Goal: Transaction & Acquisition: Purchase product/service

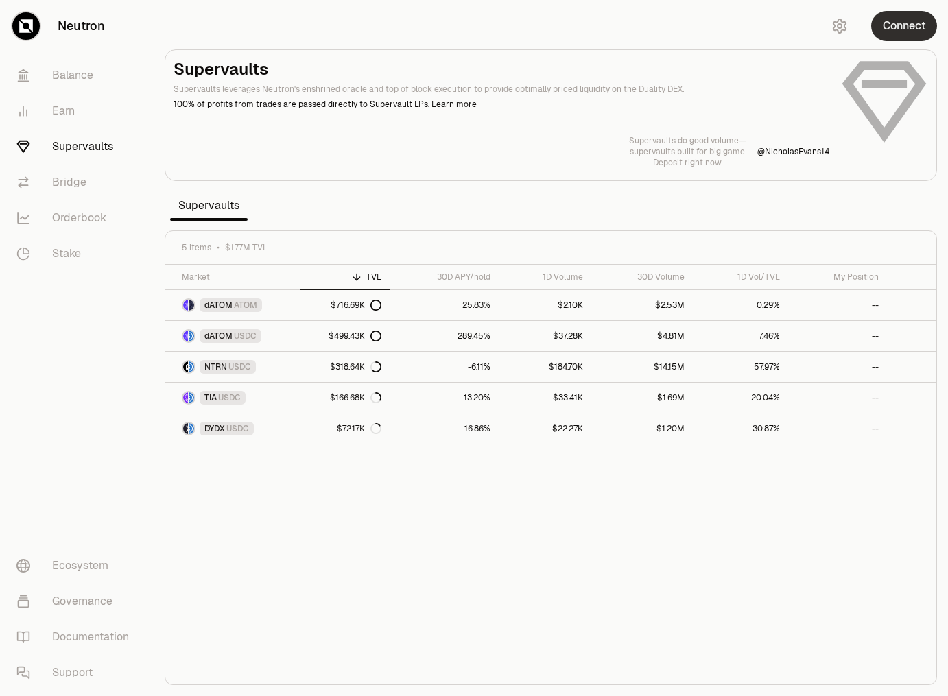
click at [903, 28] on button "Connect" at bounding box center [904, 26] width 66 height 30
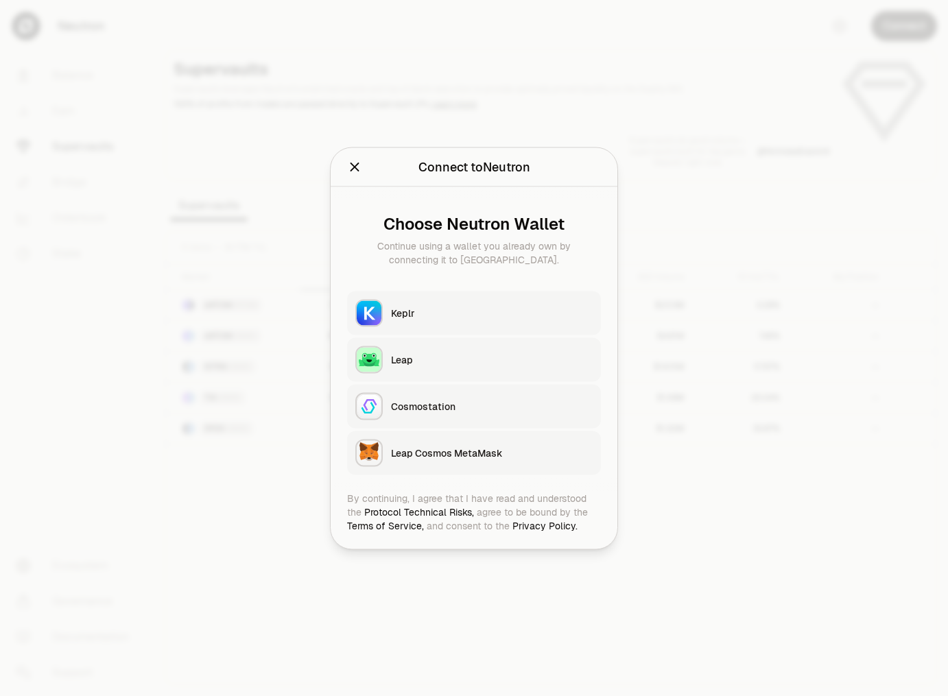
click at [454, 301] on button "Keplr" at bounding box center [474, 313] width 254 height 44
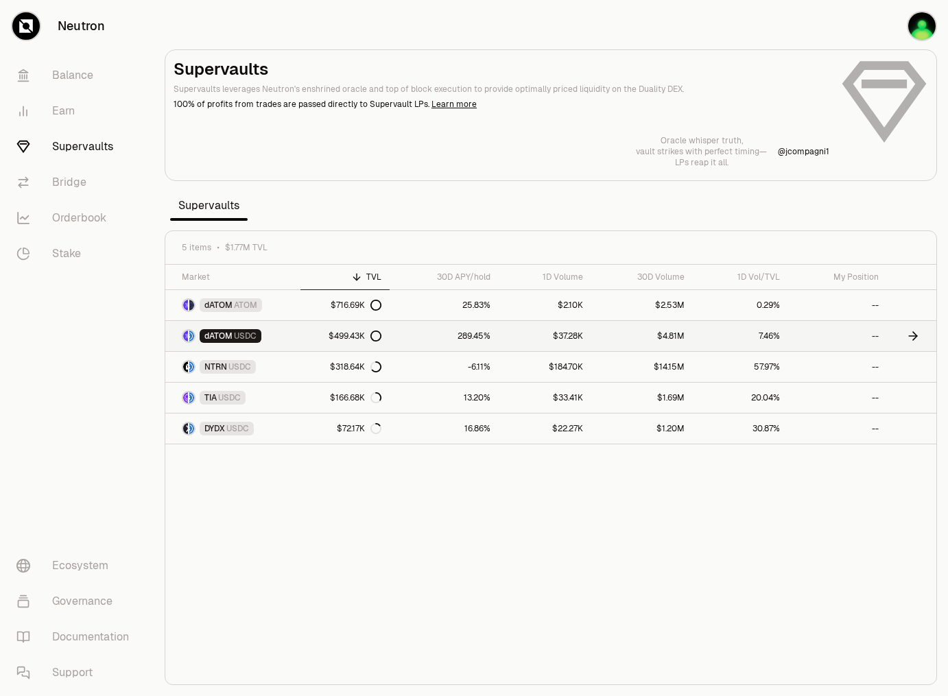
click at [290, 340] on link "dATOM USDC" at bounding box center [232, 336] width 135 height 30
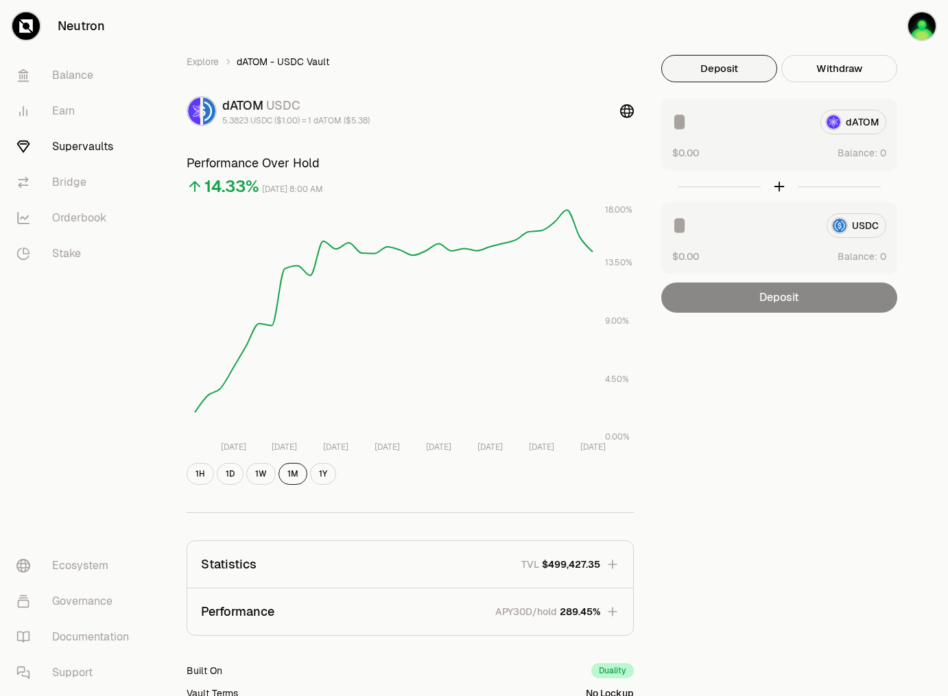
click at [746, 364] on div "Explore dATOM - USDC Vault dATOM USDC 5.3823 USDC ($1.00) = 1 dATOM ($5.38) Per…" at bounding box center [550, 444] width 761 height 778
click at [754, 388] on div "Explore dATOM - USDC Vault dATOM USDC 5.3823 USDC ($1.00) = 1 dATOM ($5.38) Per…" at bounding box center [550, 444] width 761 height 778
click at [757, 414] on div "Explore dATOM - USDC Vault dATOM USDC 5.3823 USDC ($1.00) = 1 dATOM ($5.38) Per…" at bounding box center [550, 444] width 761 height 778
click at [776, 422] on div "Explore dATOM - USDC Vault dATOM USDC 5.3823 USDC ($1.00) = 1 dATOM ($5.38) Per…" at bounding box center [550, 444] width 761 height 778
click at [795, 440] on div "Explore dATOM - USDC Vault dATOM USDC 5.3823 USDC ($1.00) = 1 dATOM ($5.38) Per…" at bounding box center [550, 444] width 761 height 778
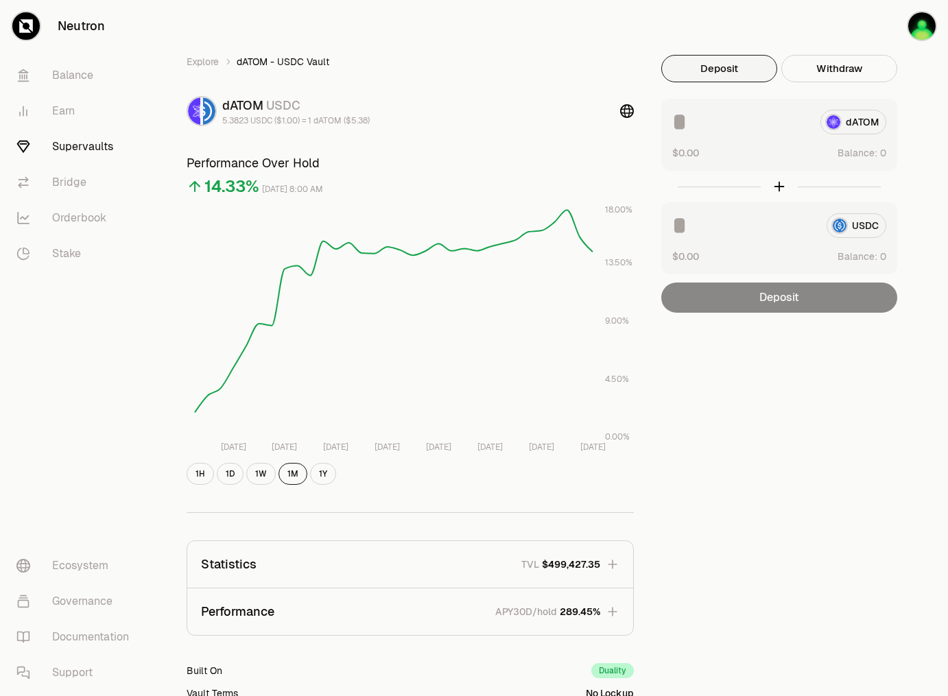
click at [799, 436] on div "Explore dATOM - USDC Vault dATOM USDC 5.3823 USDC ($1.00) = 1 dATOM ($5.38) Per…" at bounding box center [550, 444] width 761 height 778
click at [807, 402] on div "Explore dATOM - USDC Vault dATOM USDC 5.3823 USDC ($1.00) = 1 dATOM ($5.38) Per…" at bounding box center [550, 444] width 761 height 778
click at [801, 400] on div "Explore dATOM - USDC Vault dATOM USDC 5.3823 USDC ($1.00) = 1 dATOM ($5.38) Per…" at bounding box center [550, 444] width 761 height 778
click at [801, 407] on div "Explore dATOM - USDC Vault dATOM USDC 5.3823 USDC ($1.00) = 1 dATOM ($5.38) Per…" at bounding box center [550, 444] width 761 height 778
click at [800, 407] on div "Explore dATOM - USDC Vault dATOM USDC 5.3823 USDC ($1.00) = 1 dATOM ($5.38) Per…" at bounding box center [550, 444] width 761 height 778
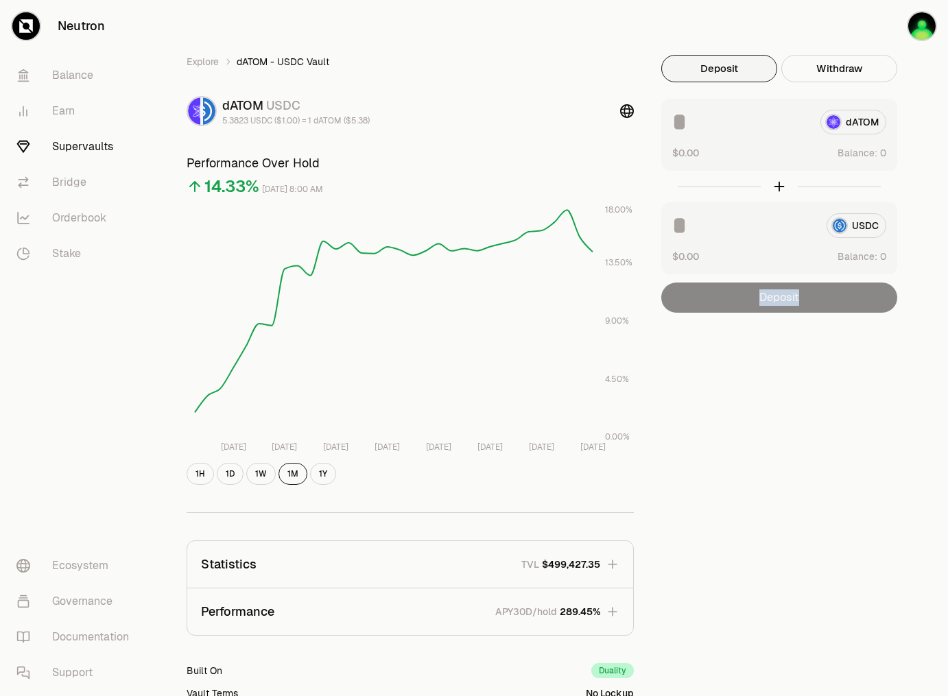
click at [800, 407] on div "Explore dATOM - USDC Vault dATOM USDC 5.3823 USDC ($1.00) = 1 dATOM ($5.38) Per…" at bounding box center [550, 444] width 761 height 778
click at [876, 153] on button "Use Max" at bounding box center [866, 153] width 39 height 14
type input "********"
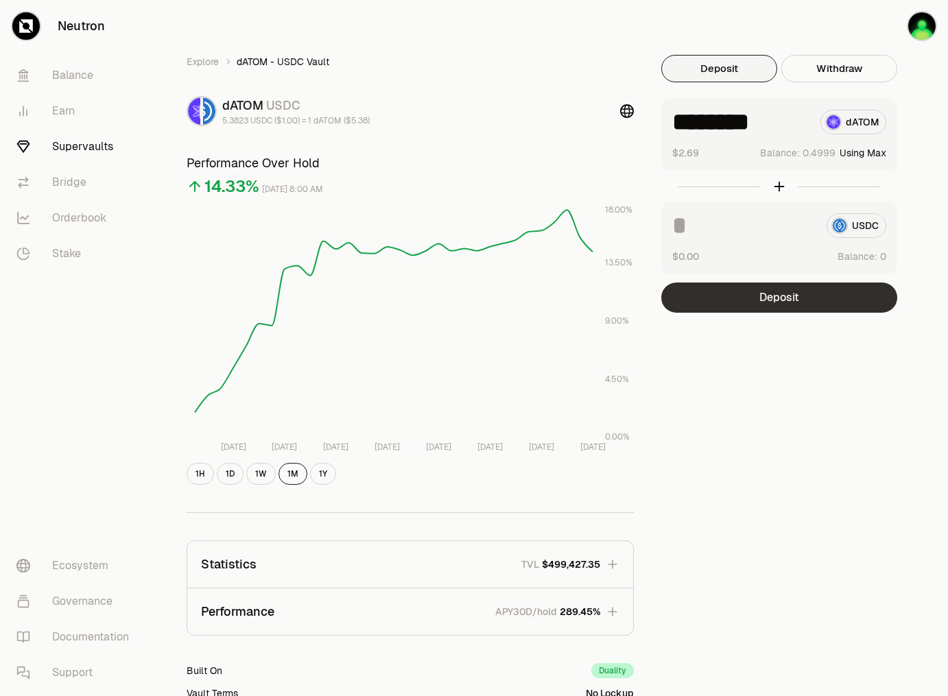
click at [807, 297] on button "Deposit" at bounding box center [779, 298] width 236 height 30
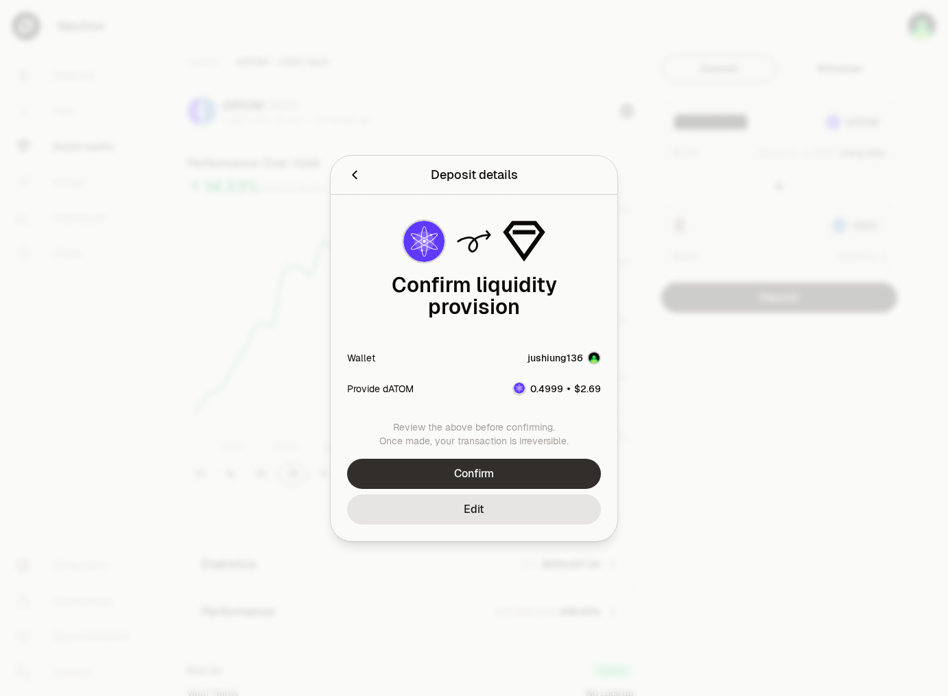
click at [532, 459] on button "Confirm" at bounding box center [474, 474] width 254 height 30
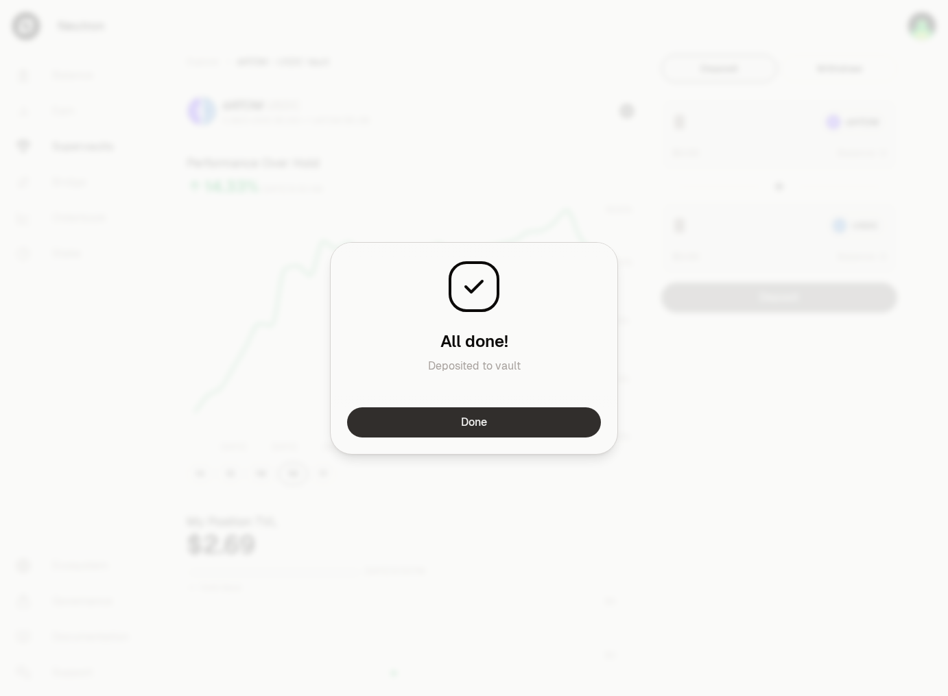
click at [515, 426] on button "Done" at bounding box center [474, 423] width 254 height 30
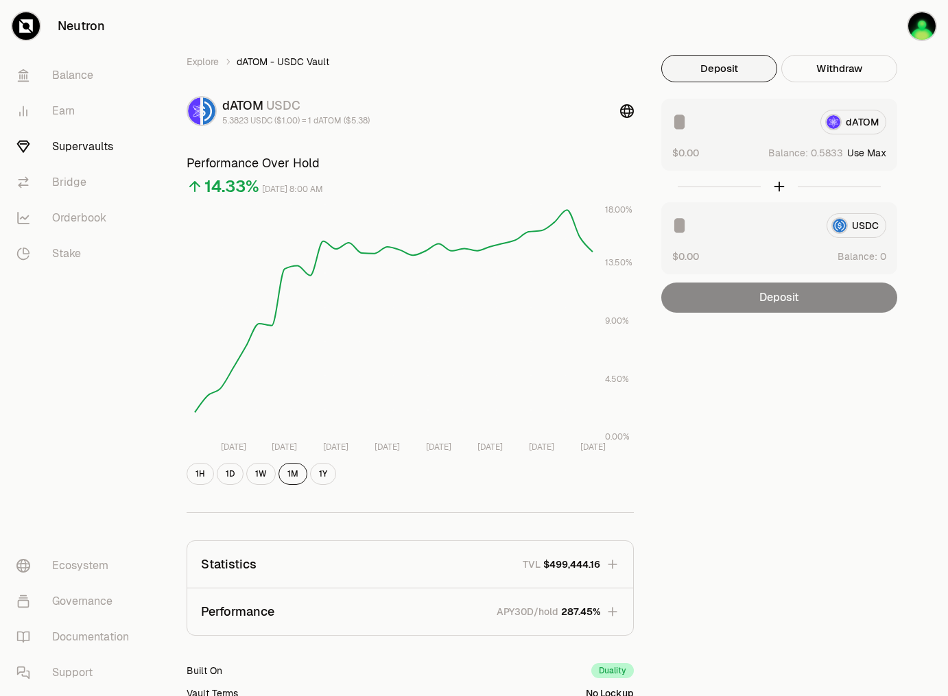
click at [872, 153] on button "Use Max" at bounding box center [866, 153] width 39 height 14
type input "********"
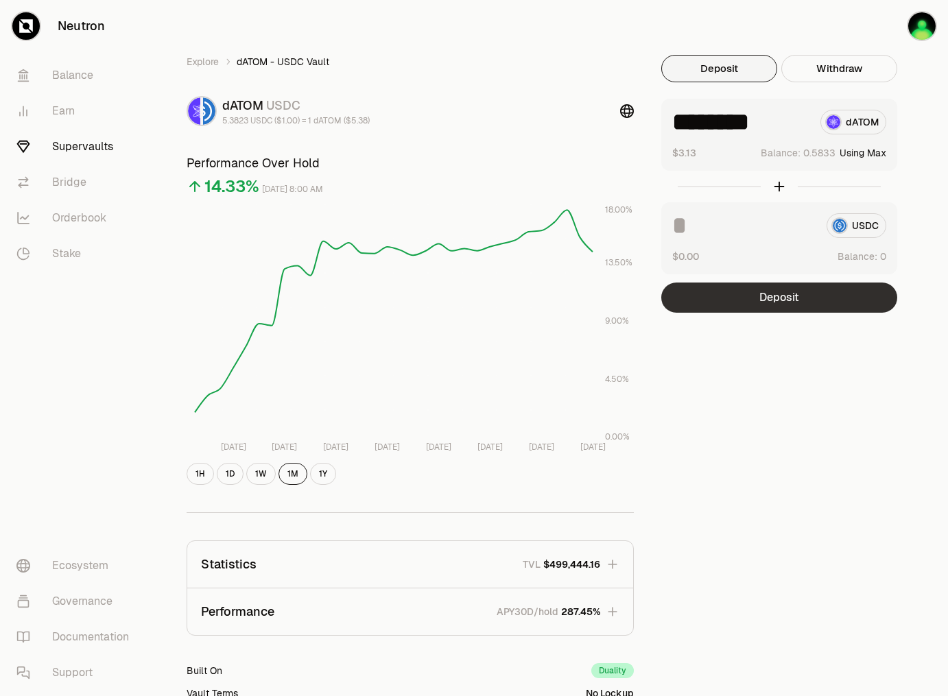
click at [802, 290] on button "Deposit" at bounding box center [779, 298] width 236 height 30
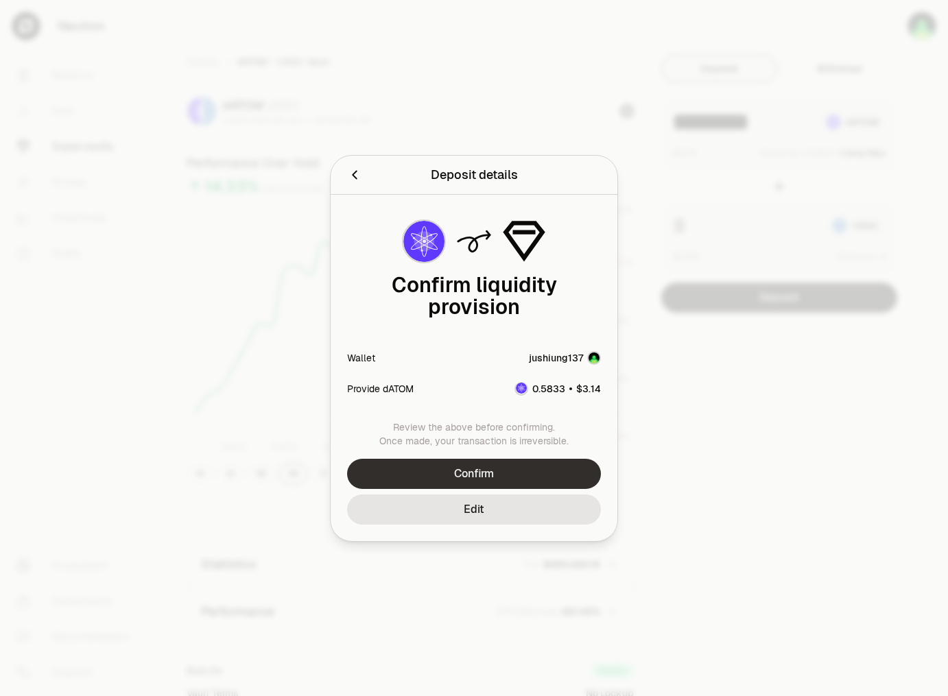
click at [491, 462] on button "Confirm" at bounding box center [474, 474] width 254 height 30
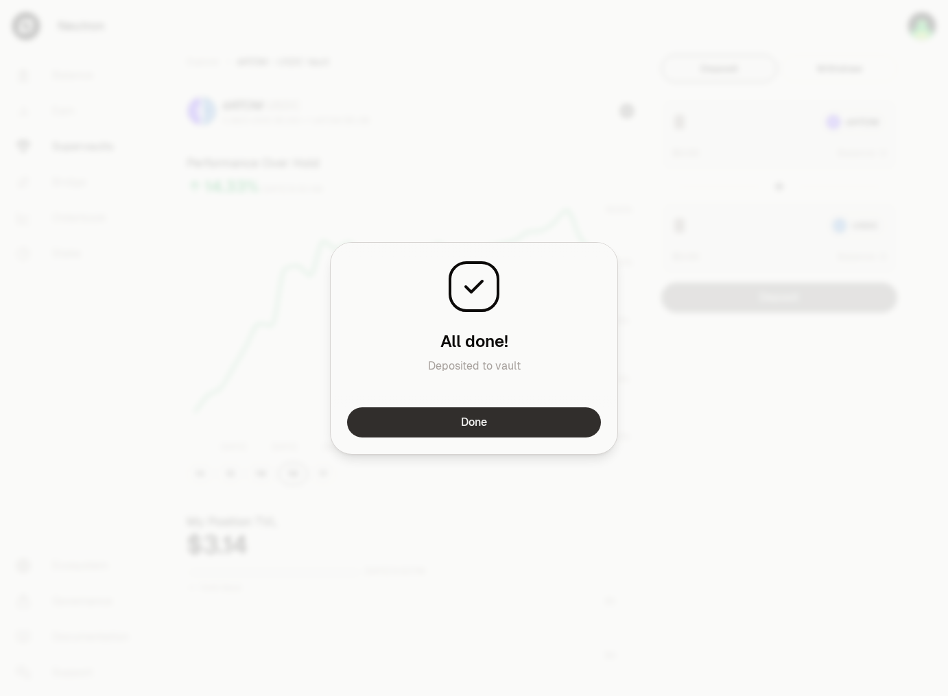
click at [538, 421] on button "Done" at bounding box center [474, 423] width 254 height 30
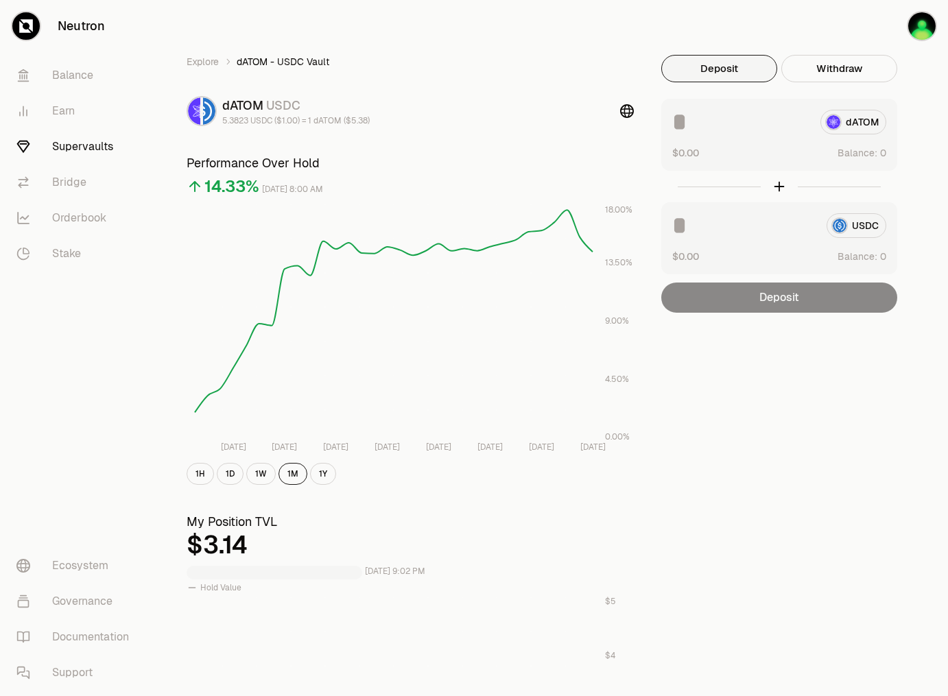
click at [802, 380] on div "Explore dATOM - USDC Vault dATOM USDC 5.3823 USDC ($1.00) = 1 dATOM ($5.38) Per…" at bounding box center [550, 640] width 761 height 1171
click at [797, 396] on div "Explore dATOM - USDC Vault dATOM USDC 5.3823 USDC ($1.00) = 1 dATOM ($5.38) Per…" at bounding box center [550, 640] width 761 height 1171
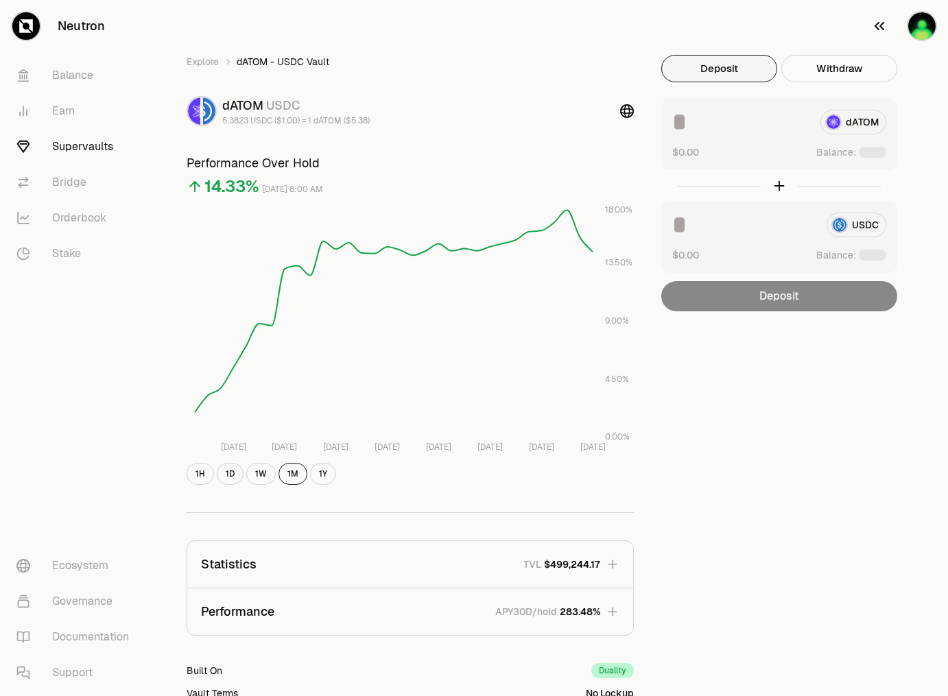
click at [911, 29] on img "button" at bounding box center [921, 25] width 27 height 27
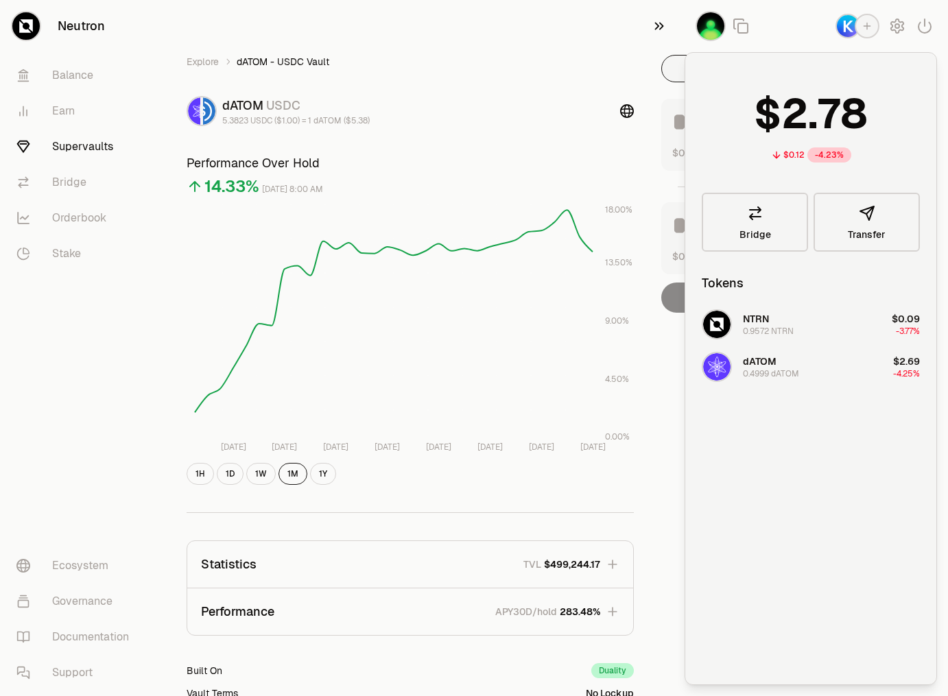
click at [654, 25] on icon "button" at bounding box center [659, 26] width 15 height 16
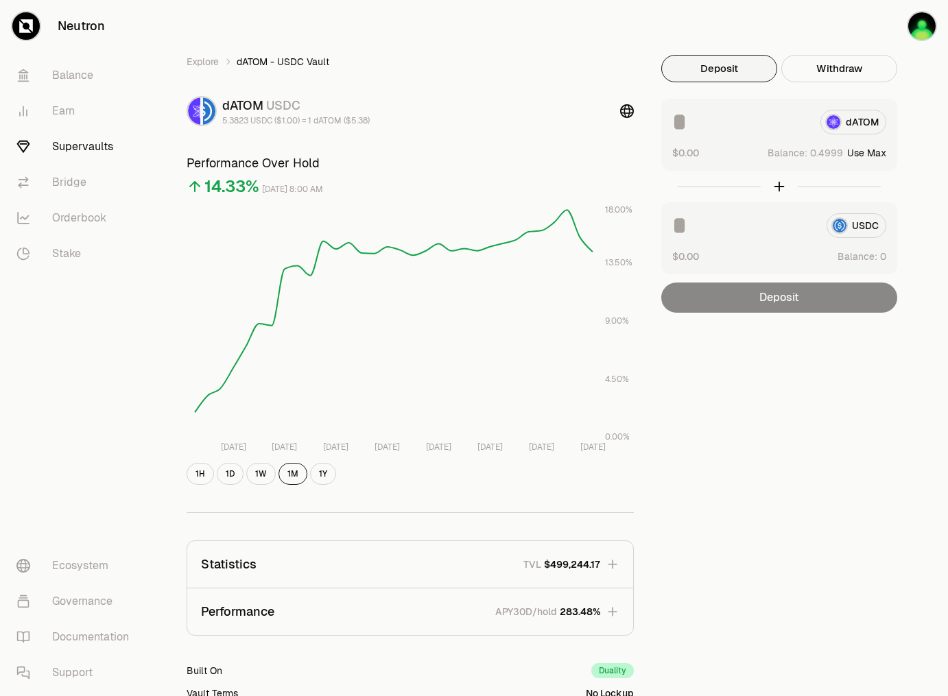
click at [870, 150] on button "Use Max" at bounding box center [866, 153] width 39 height 14
type input "********"
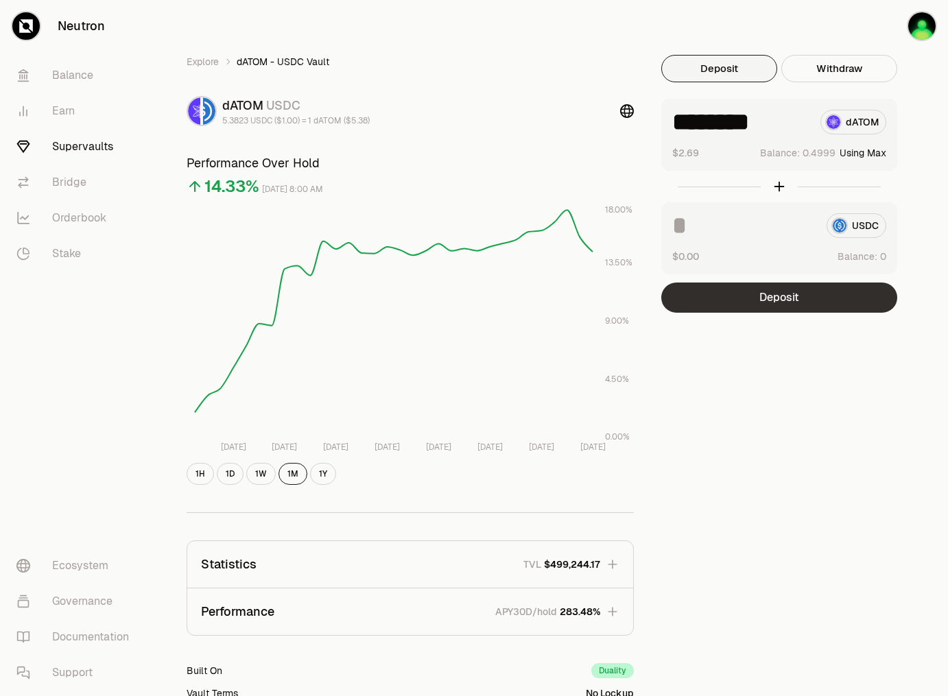
click at [777, 302] on button "Deposit" at bounding box center [779, 298] width 236 height 30
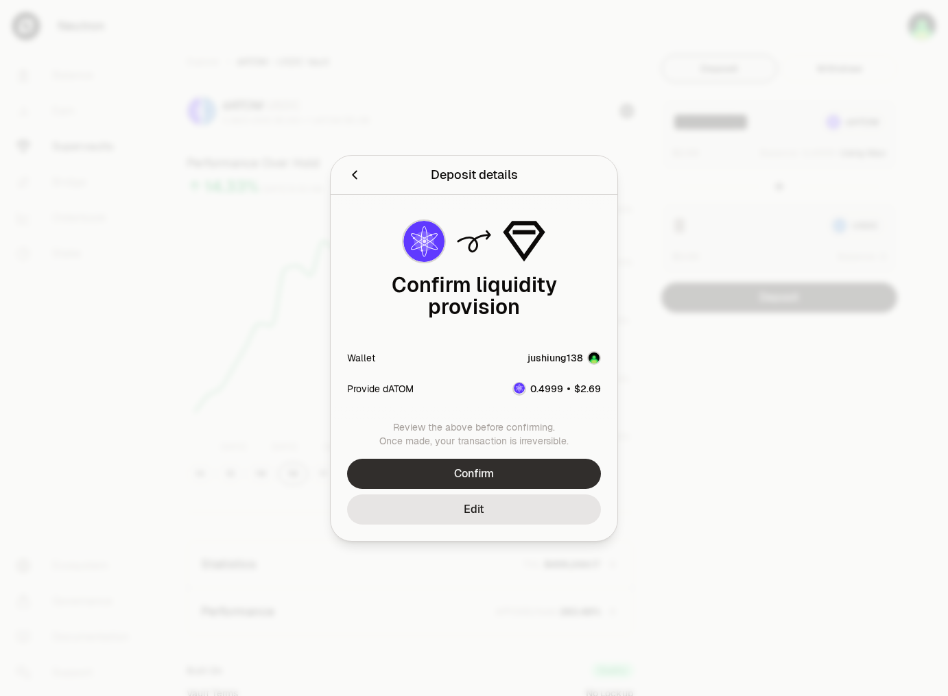
click at [483, 459] on button "Confirm" at bounding box center [474, 474] width 254 height 30
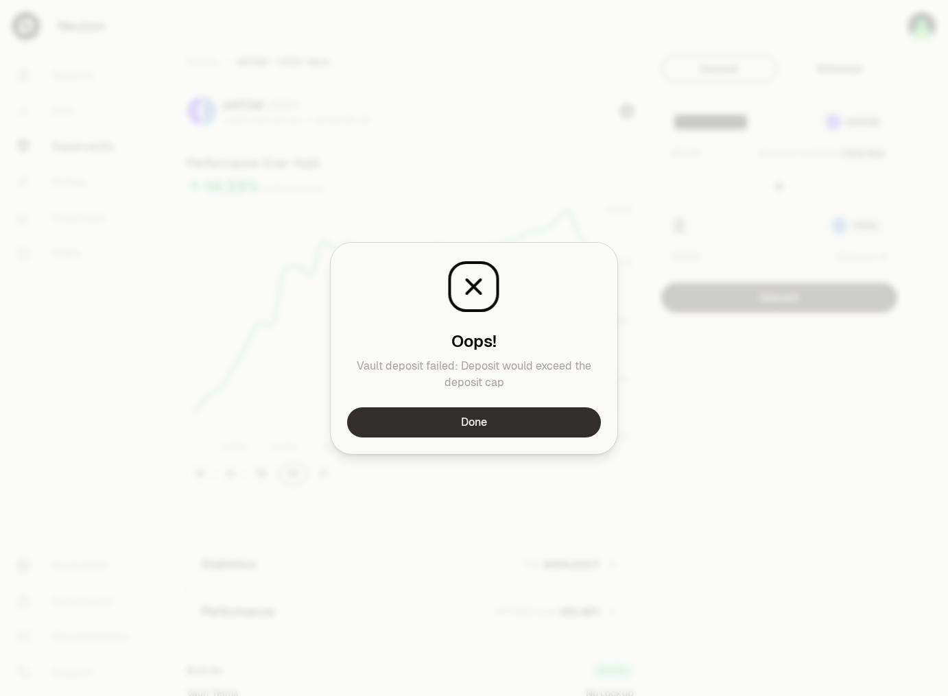
click at [513, 432] on button "Done" at bounding box center [474, 423] width 254 height 30
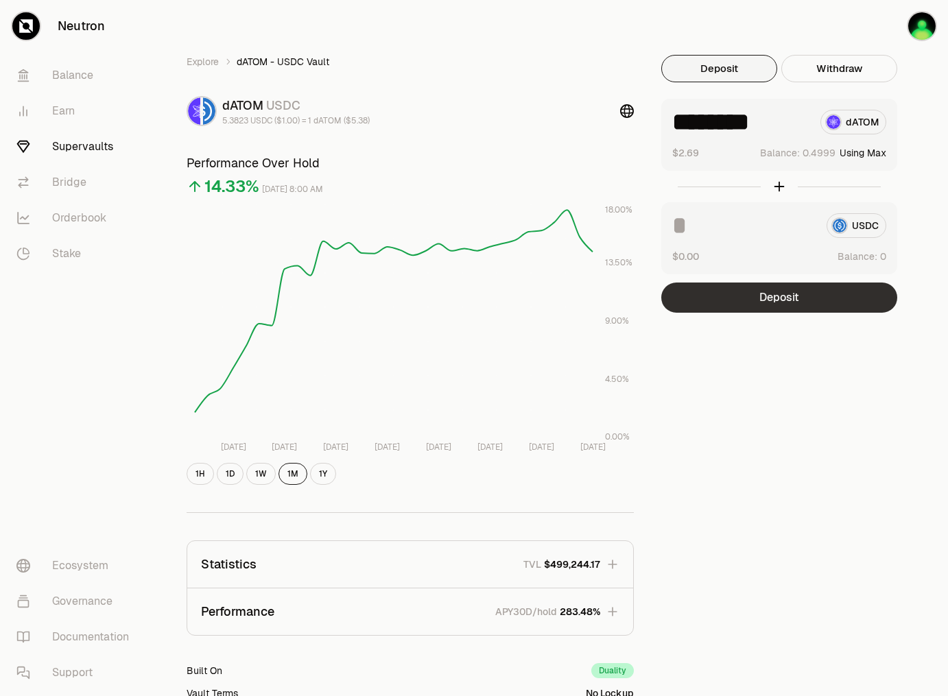
click at [745, 286] on button "Deposit" at bounding box center [779, 298] width 236 height 30
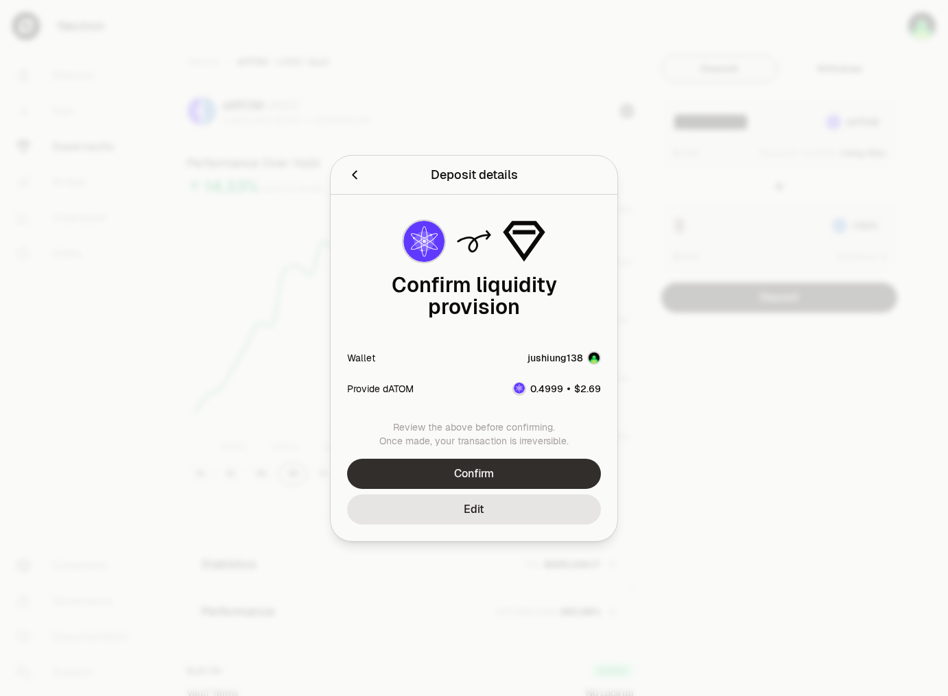
click at [555, 468] on button "Confirm" at bounding box center [474, 474] width 254 height 30
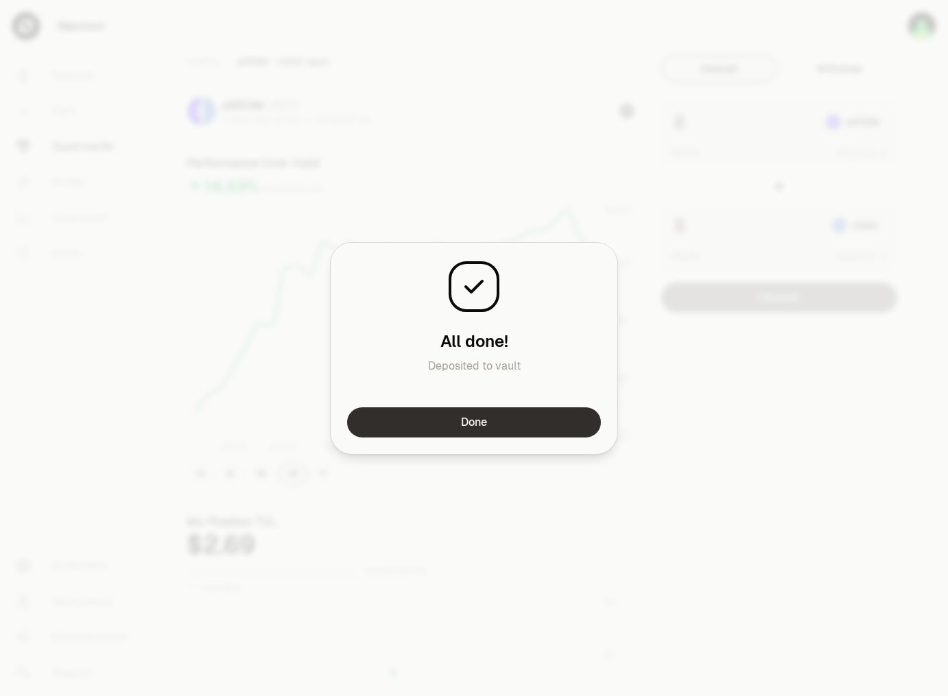
click at [456, 425] on button "Done" at bounding box center [474, 423] width 254 height 30
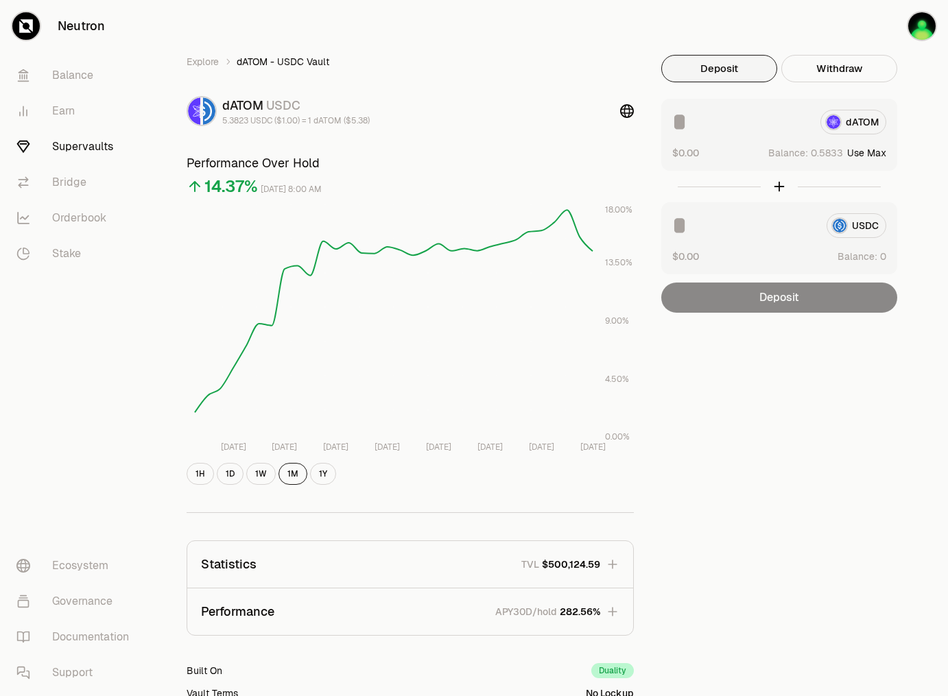
click at [871, 153] on button "Use Max" at bounding box center [866, 153] width 39 height 14
type input "********"
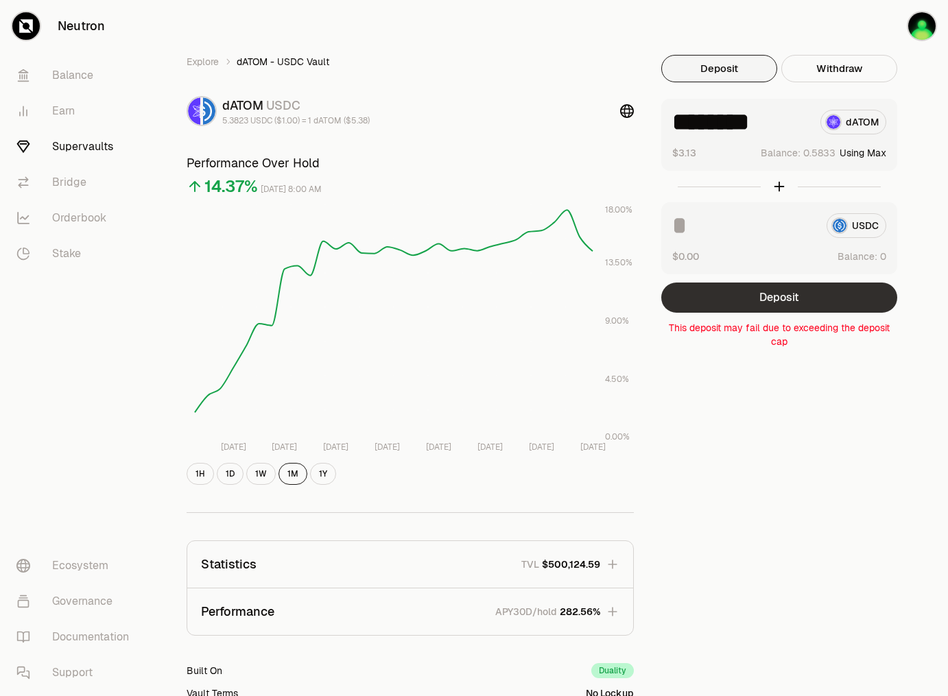
click at [783, 305] on button "Deposit" at bounding box center [779, 298] width 236 height 30
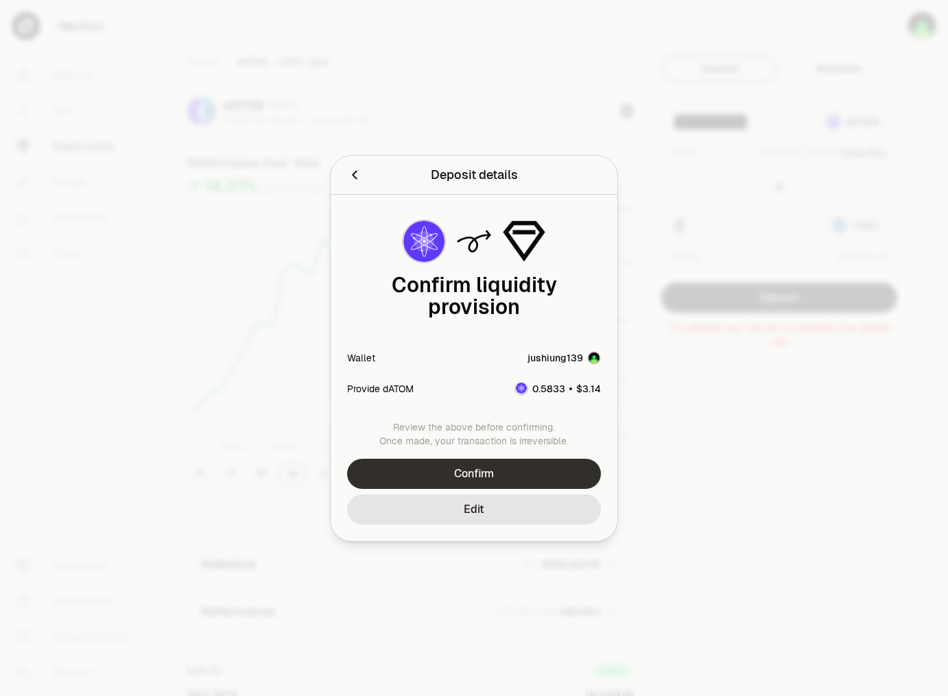
click at [488, 459] on button "Confirm" at bounding box center [474, 474] width 254 height 30
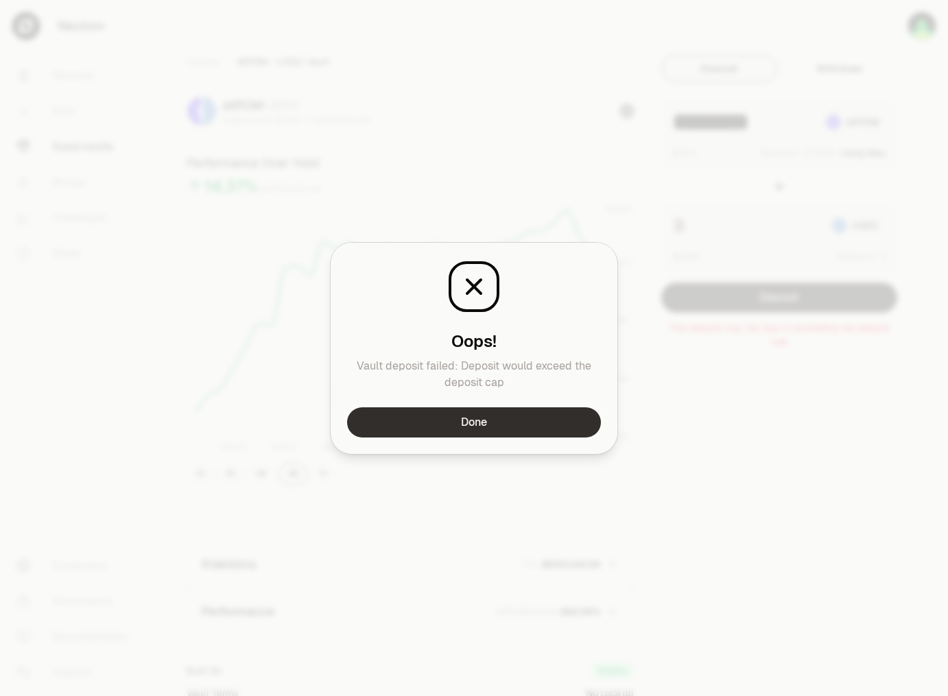
click at [497, 427] on button "Done" at bounding box center [474, 423] width 254 height 30
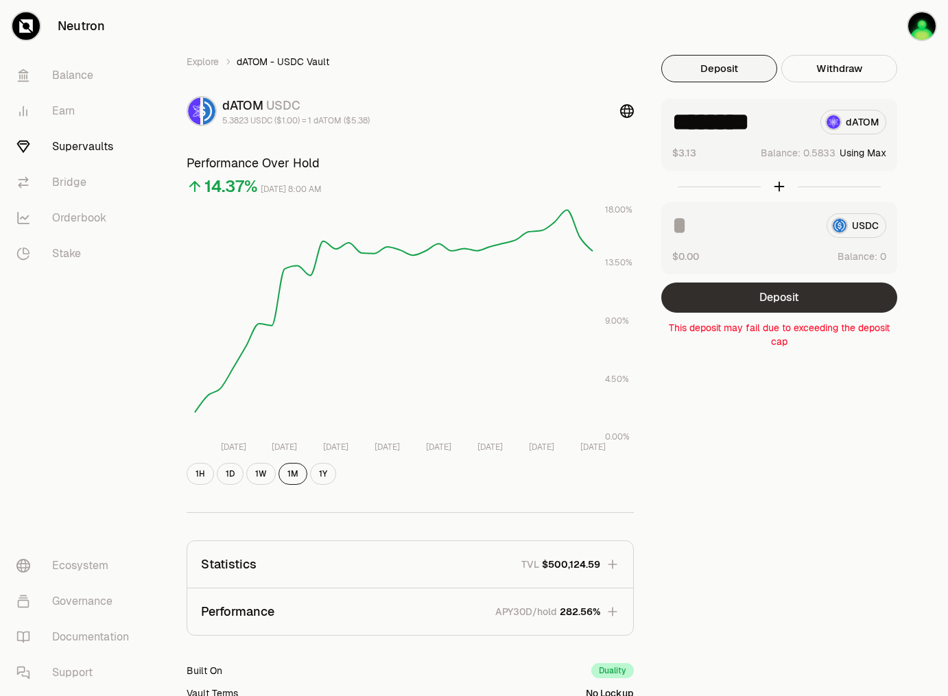
click at [747, 311] on button "Deposit" at bounding box center [779, 298] width 236 height 30
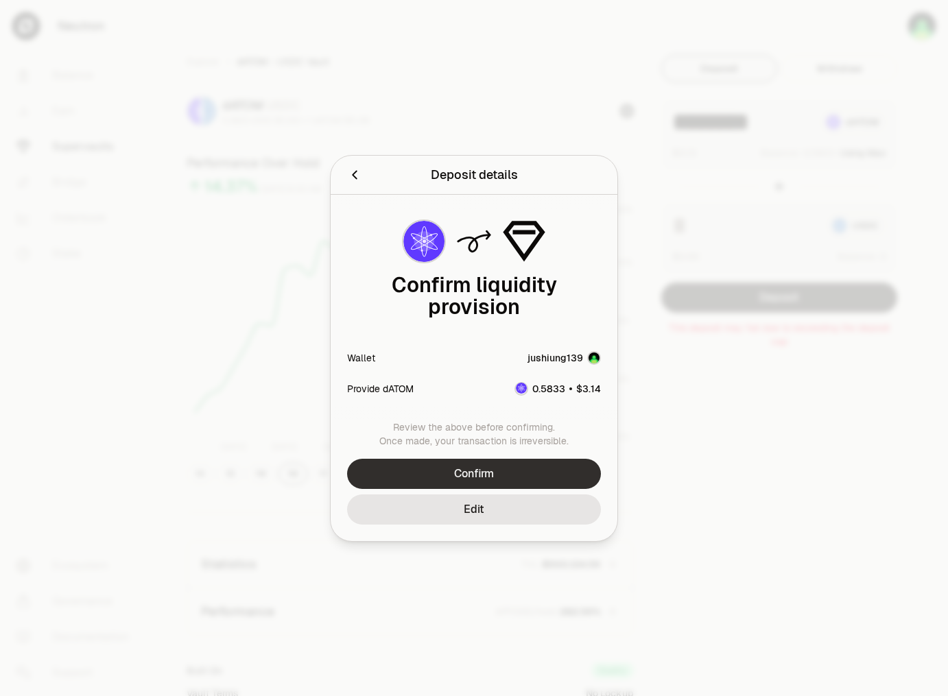
click at [533, 461] on button "Confirm" at bounding box center [474, 474] width 254 height 30
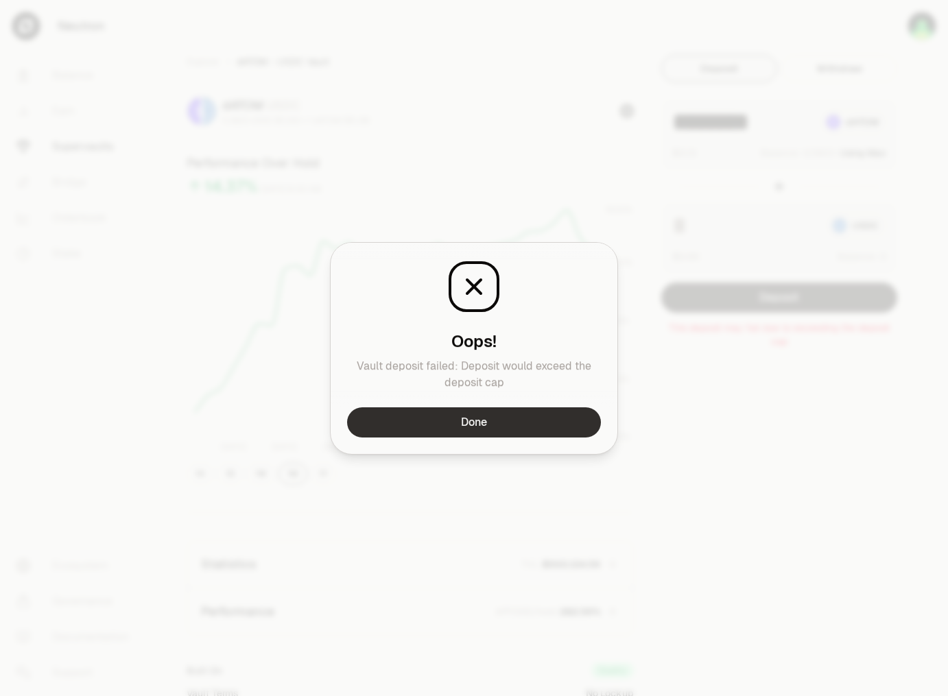
click at [547, 426] on button "Done" at bounding box center [474, 423] width 254 height 30
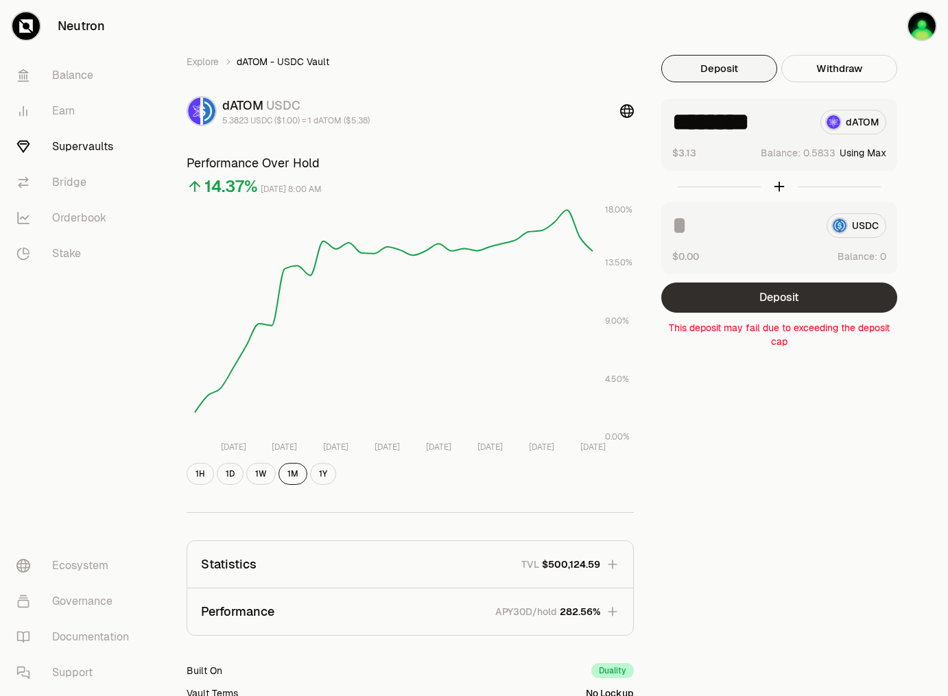
click at [783, 300] on button "Deposit" at bounding box center [779, 298] width 236 height 30
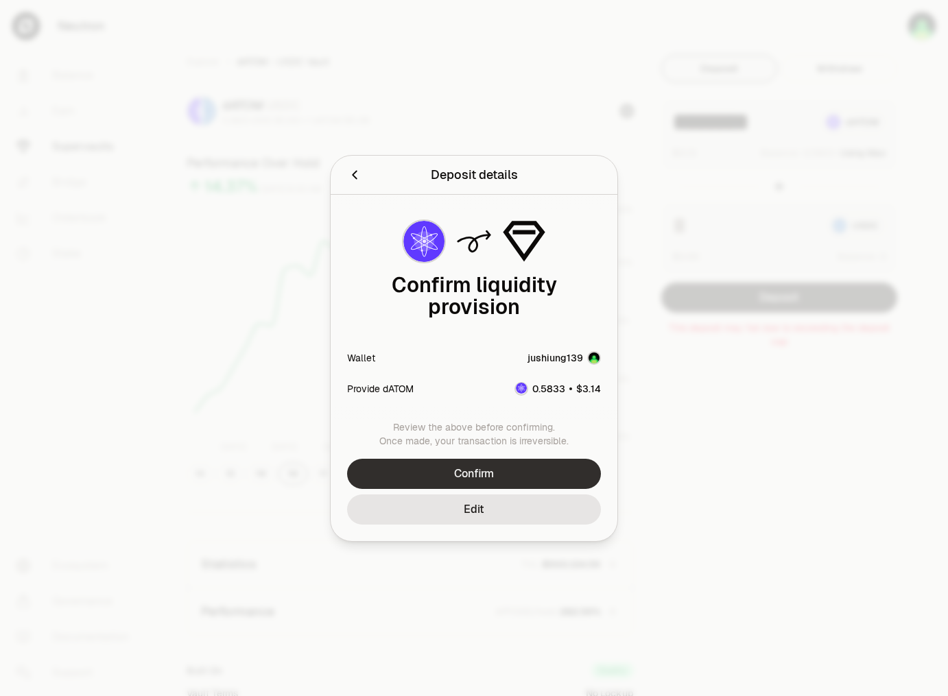
click at [499, 467] on button "Confirm" at bounding box center [474, 474] width 254 height 30
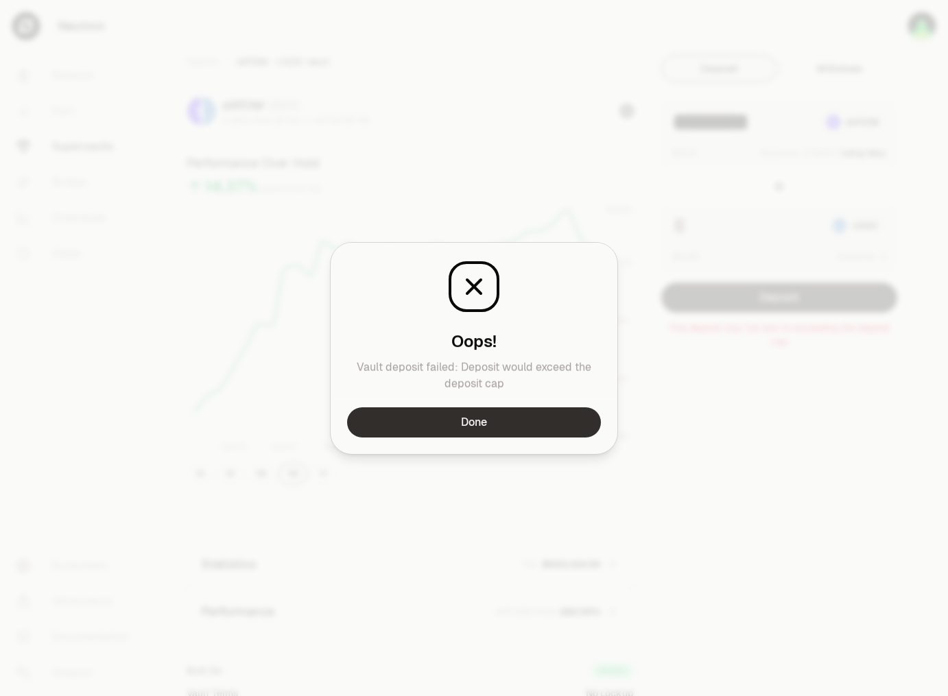
click at [510, 423] on button "Done" at bounding box center [474, 423] width 254 height 30
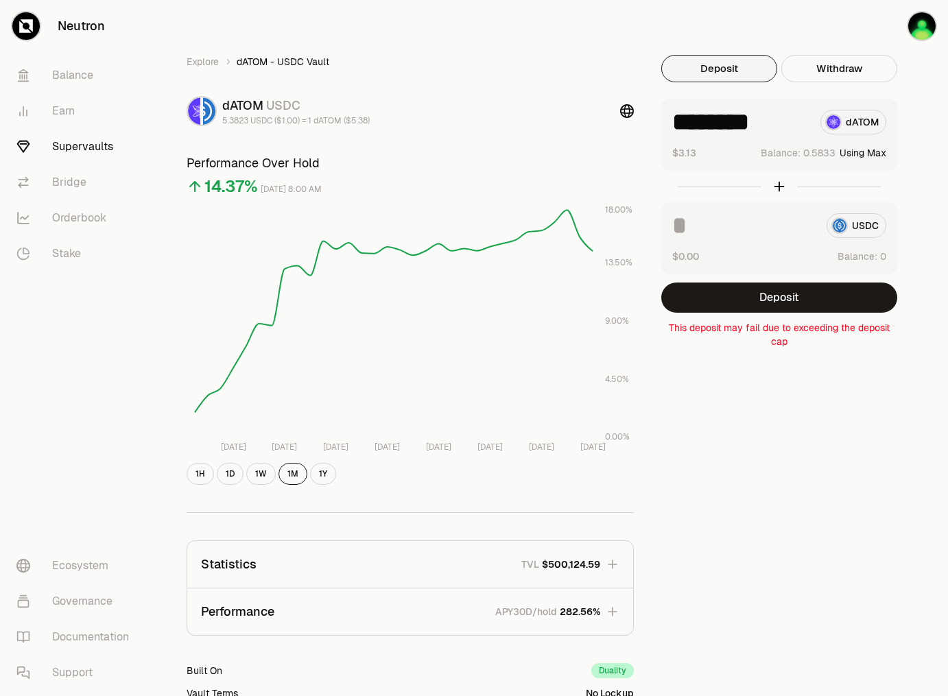
click at [53, 149] on link "Supervaults" at bounding box center [76, 147] width 143 height 36
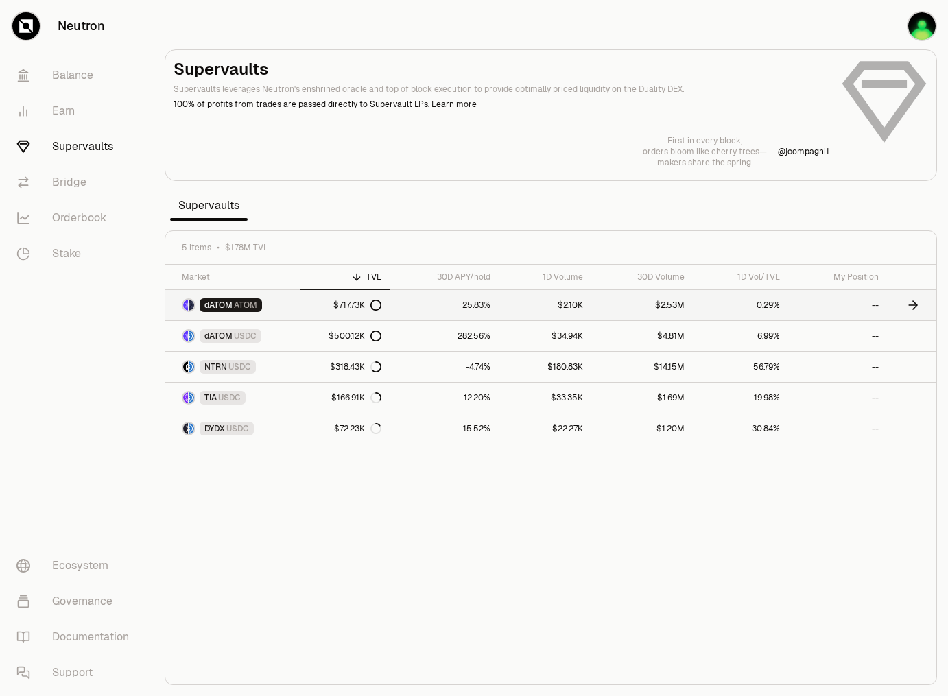
click at [219, 306] on span "dATOM" at bounding box center [218, 305] width 28 height 11
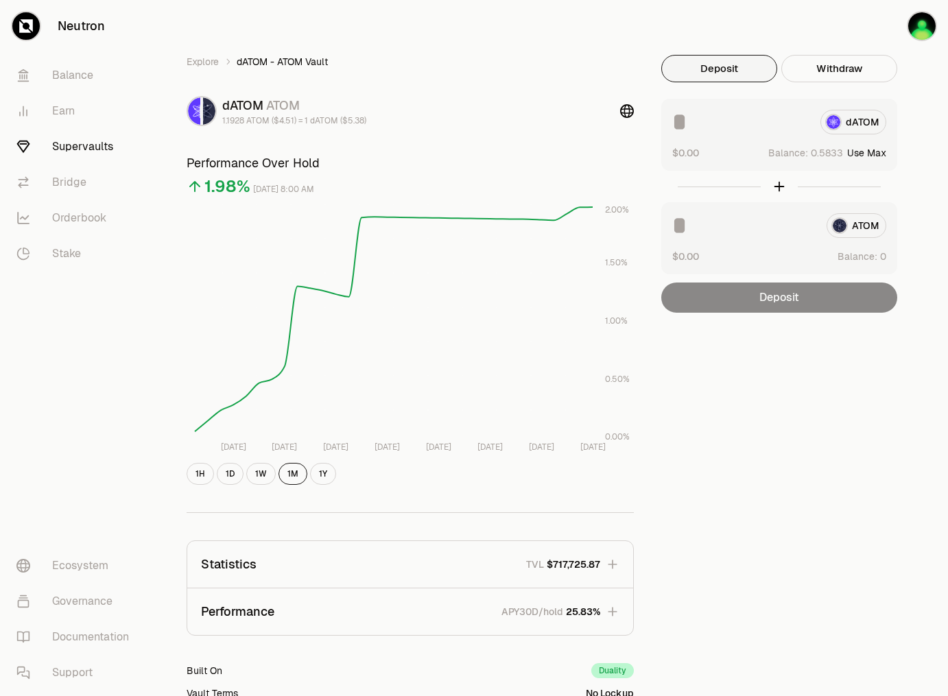
click at [849, 152] on button "Use Max" at bounding box center [866, 153] width 39 height 14
type input "********"
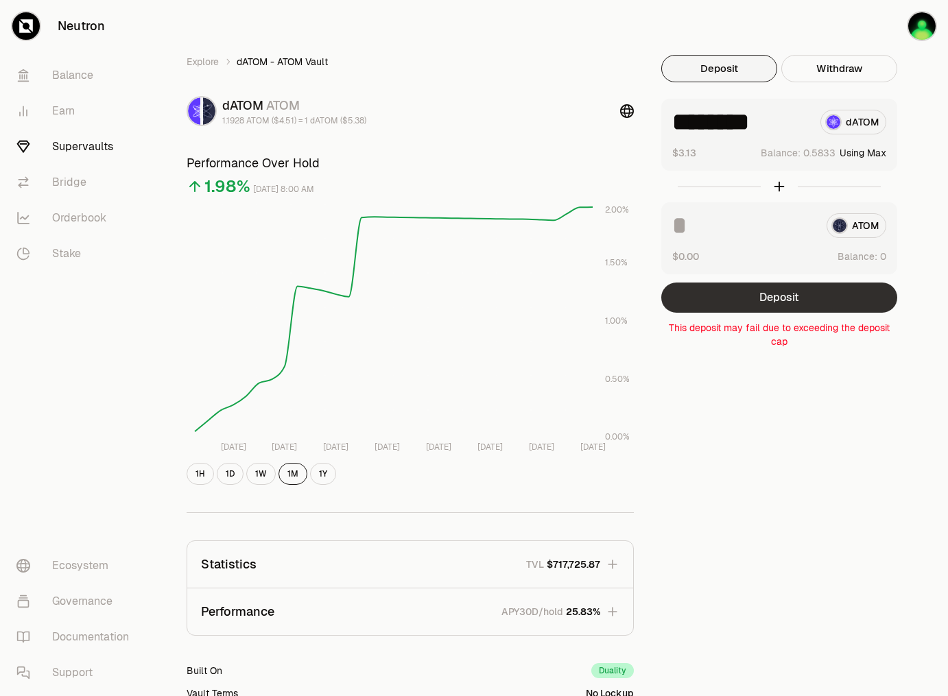
click at [786, 296] on button "Deposit" at bounding box center [779, 298] width 236 height 30
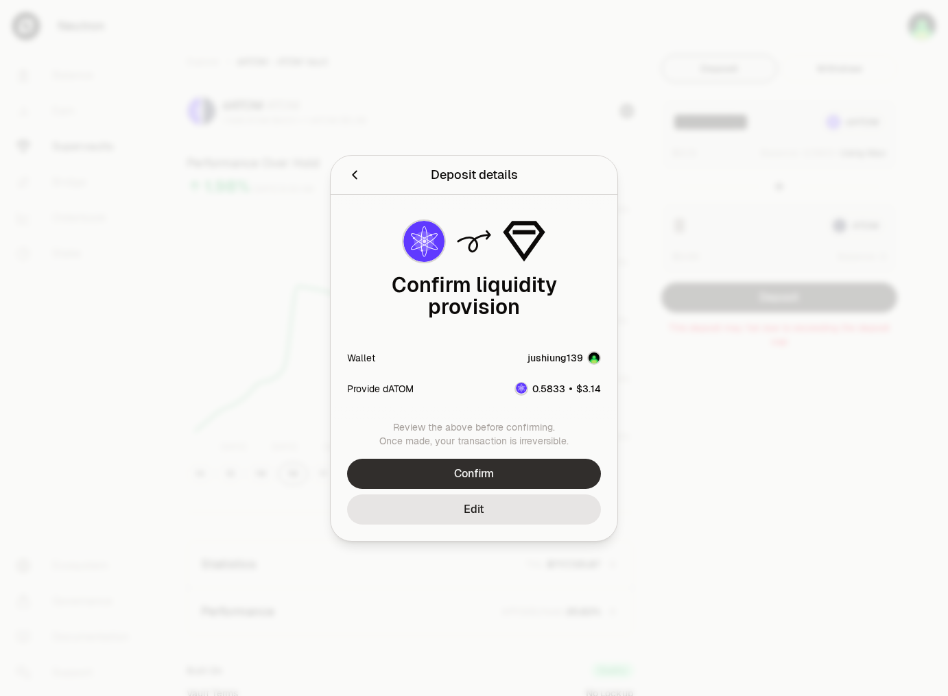
click at [506, 459] on button "Confirm" at bounding box center [474, 474] width 254 height 30
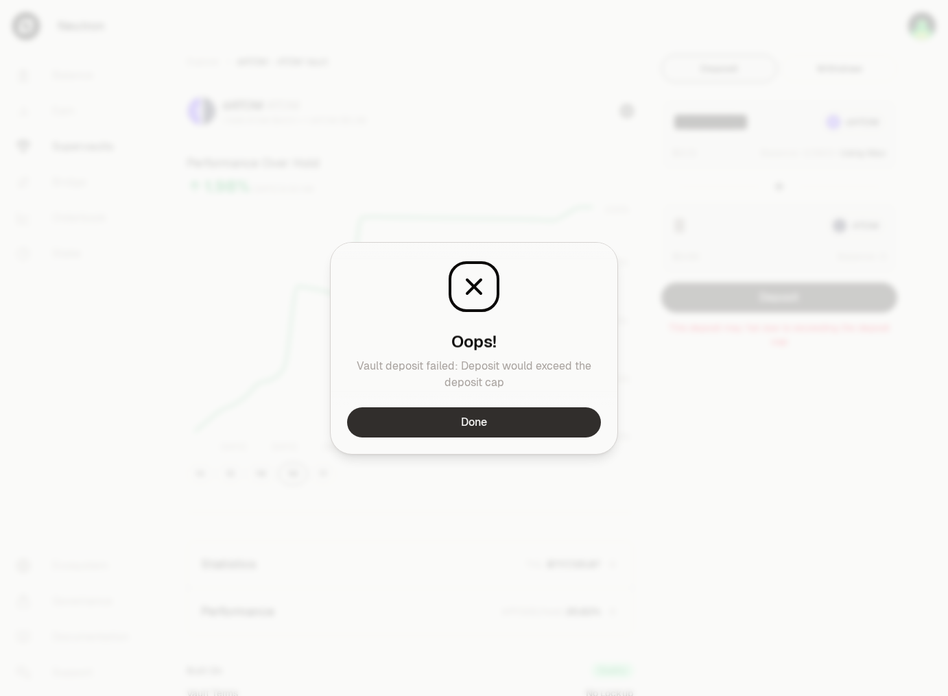
click at [514, 422] on button "Done" at bounding box center [474, 423] width 254 height 30
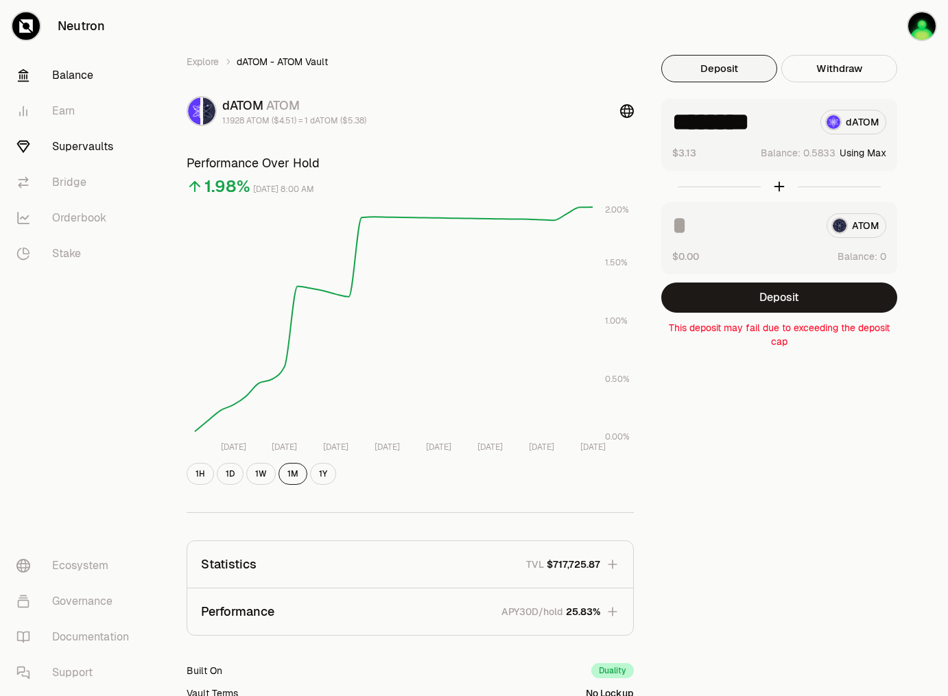
click at [93, 77] on link "Balance" at bounding box center [76, 76] width 143 height 36
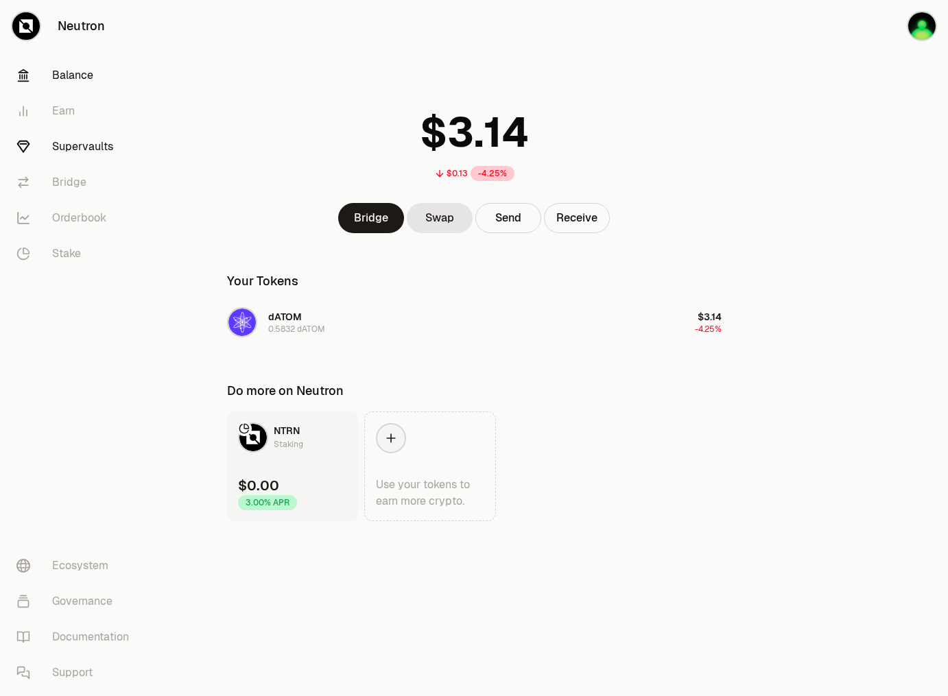
click at [88, 148] on link "Supervaults" at bounding box center [76, 147] width 143 height 36
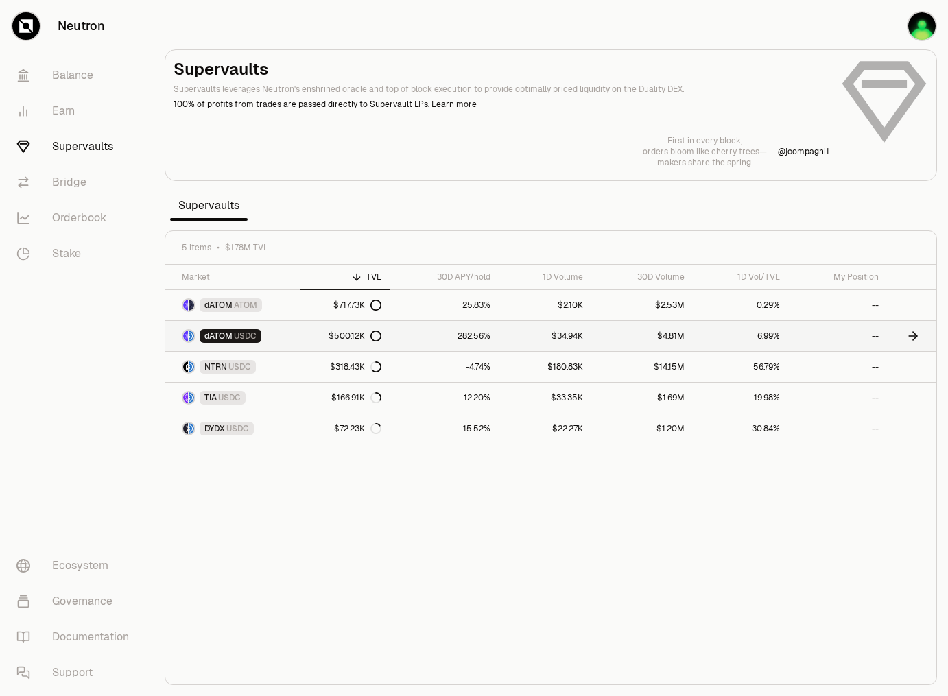
click at [217, 342] on div "dATOM USDC" at bounding box center [231, 336] width 62 height 14
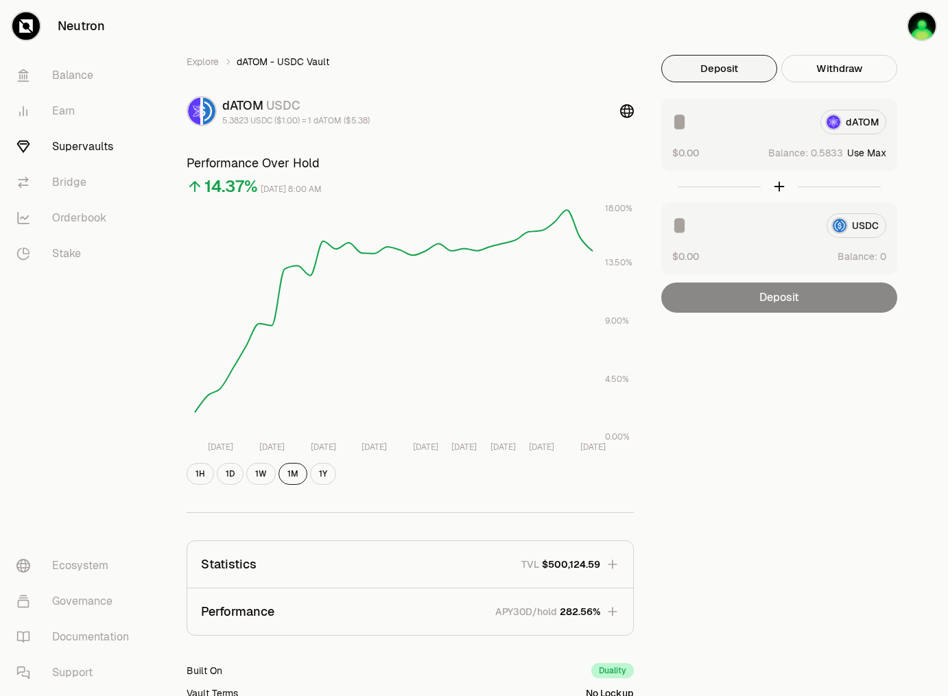
click at [862, 155] on button "Use Max" at bounding box center [866, 153] width 39 height 14
type input "********"
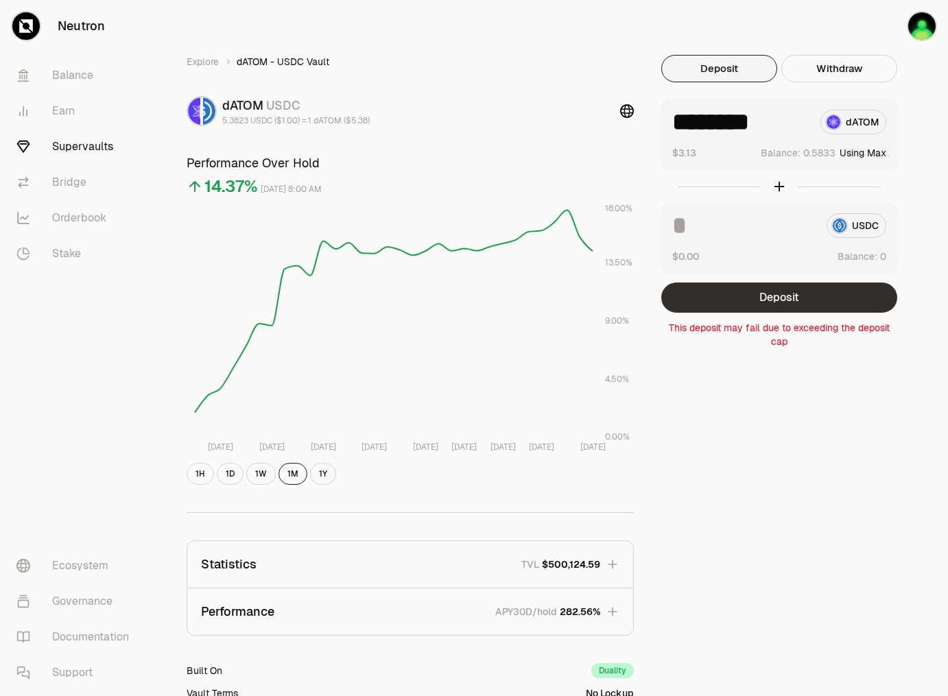
click at [785, 296] on button "Deposit" at bounding box center [779, 298] width 236 height 30
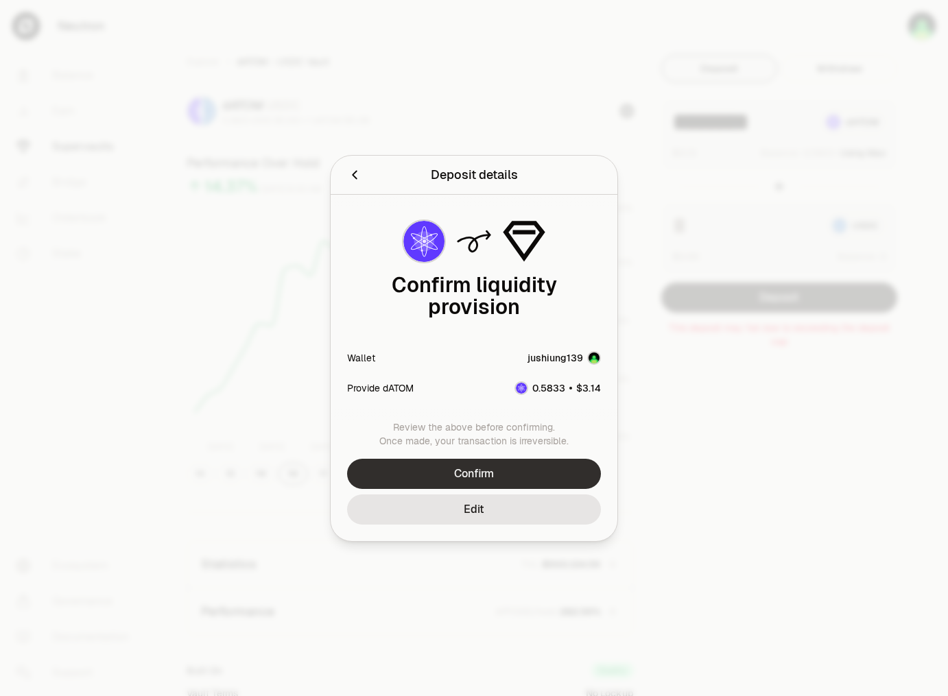
click at [523, 459] on button "Confirm" at bounding box center [474, 474] width 254 height 30
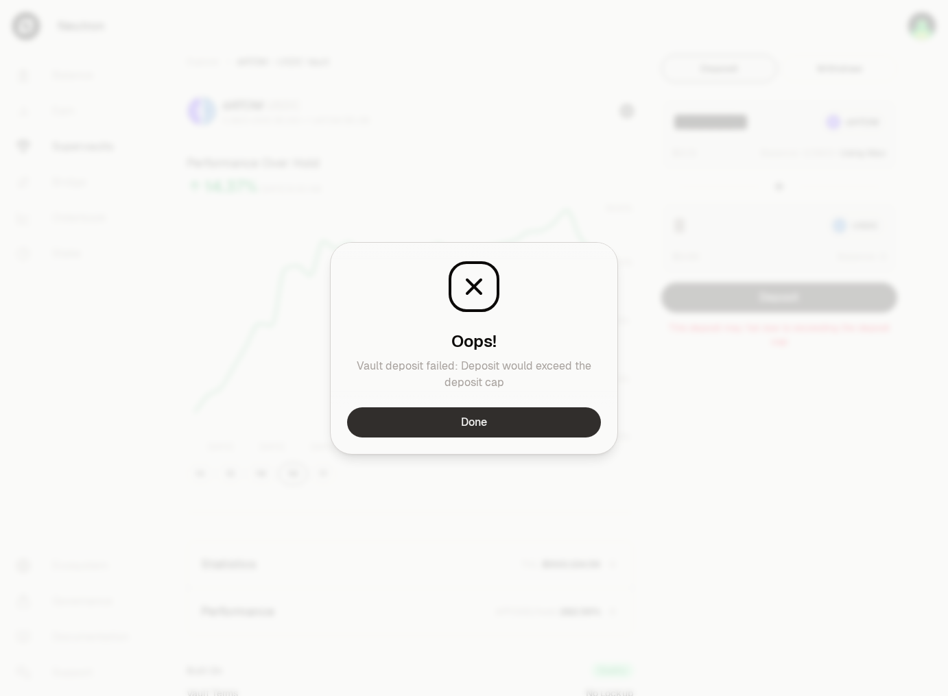
click at [536, 410] on button "Done" at bounding box center [474, 423] width 254 height 30
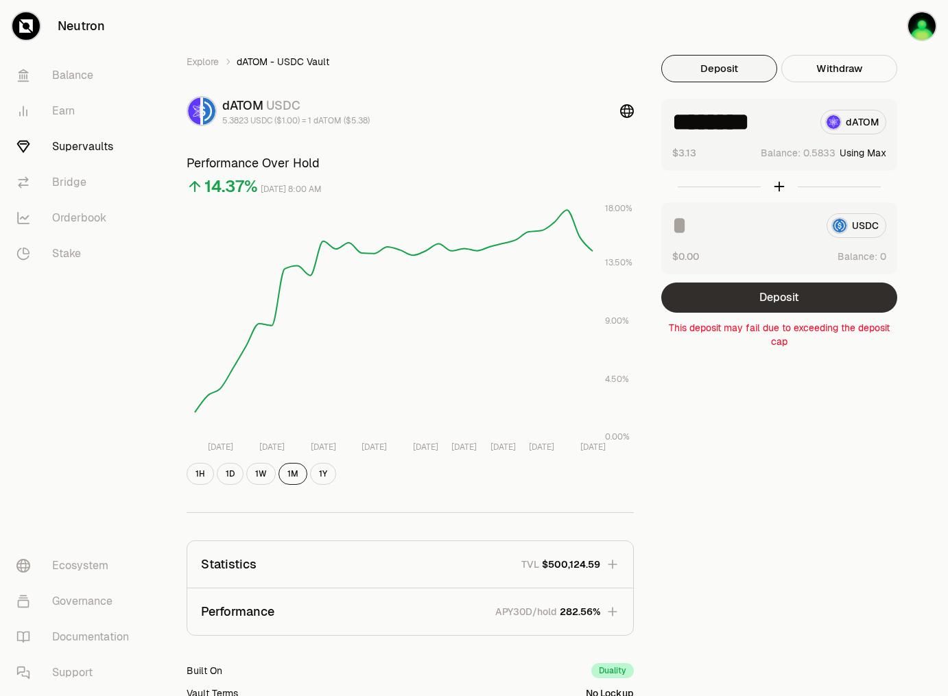
click at [786, 295] on button "Deposit" at bounding box center [779, 298] width 236 height 30
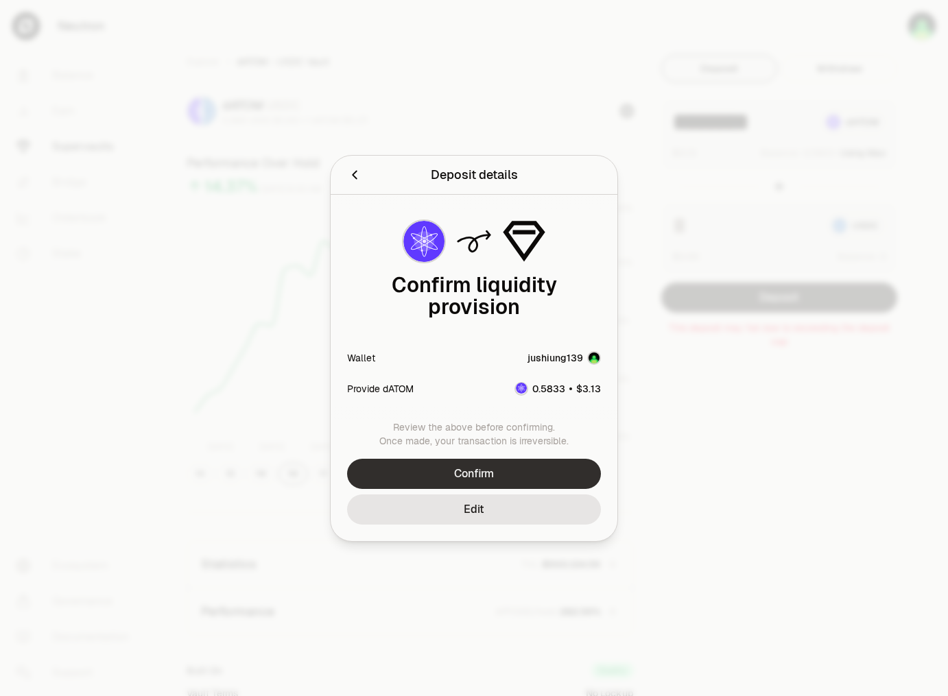
click at [510, 474] on button "Confirm" at bounding box center [474, 474] width 254 height 30
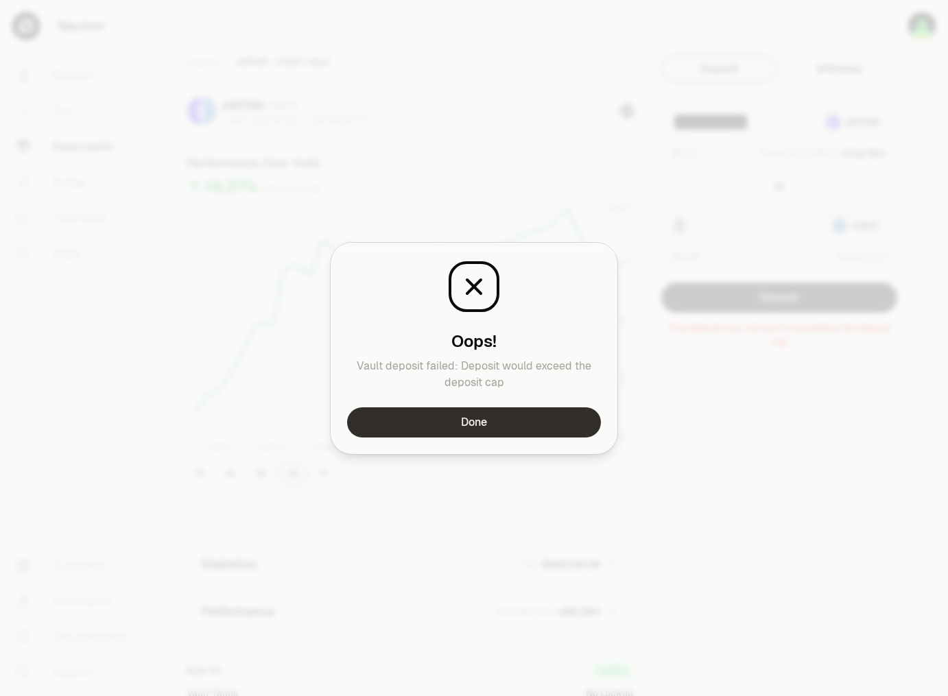
click at [509, 428] on button "Done" at bounding box center [474, 423] width 254 height 30
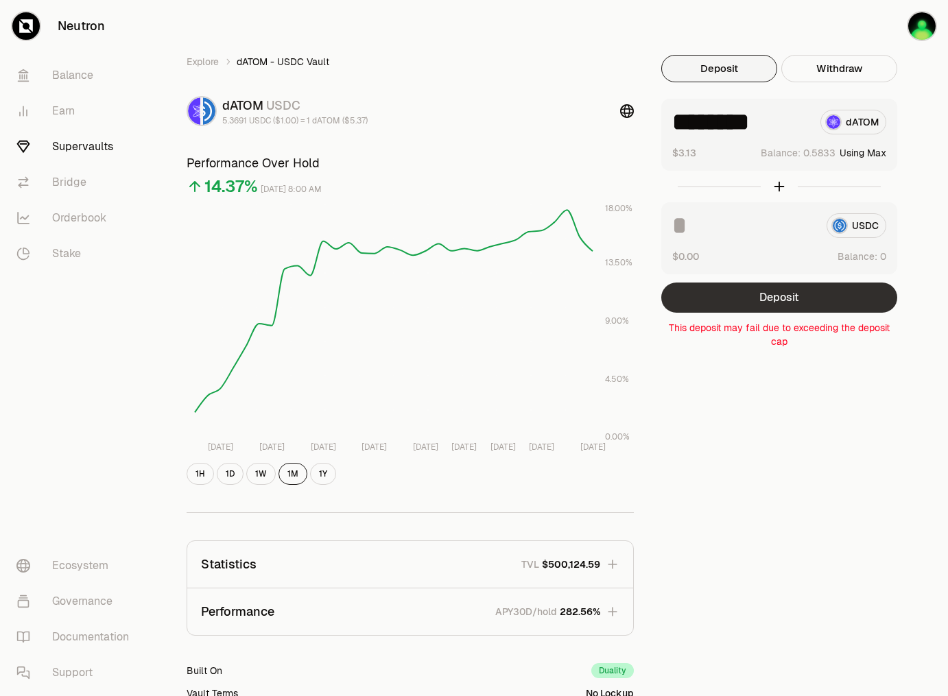
click at [775, 304] on button "Deposit" at bounding box center [779, 298] width 236 height 30
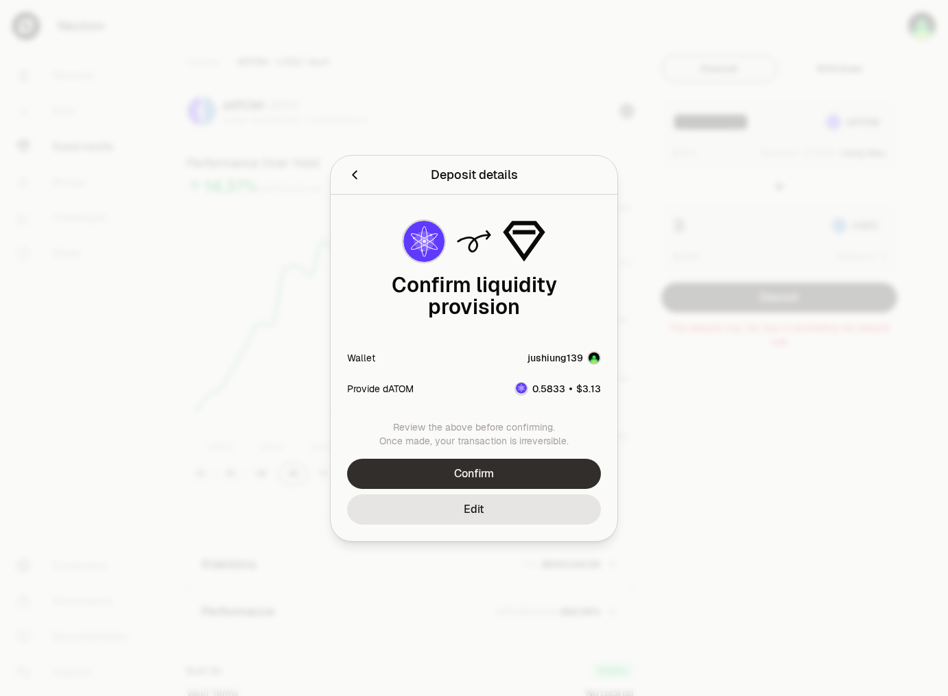
click at [505, 459] on button "Confirm" at bounding box center [474, 474] width 254 height 30
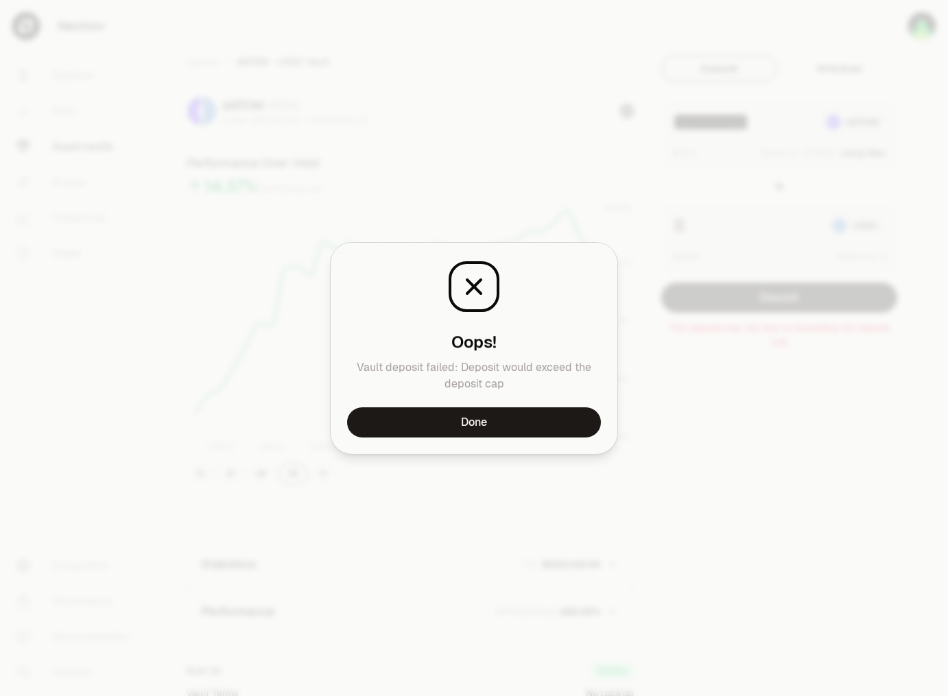
click at [504, 417] on button "Done" at bounding box center [474, 423] width 254 height 30
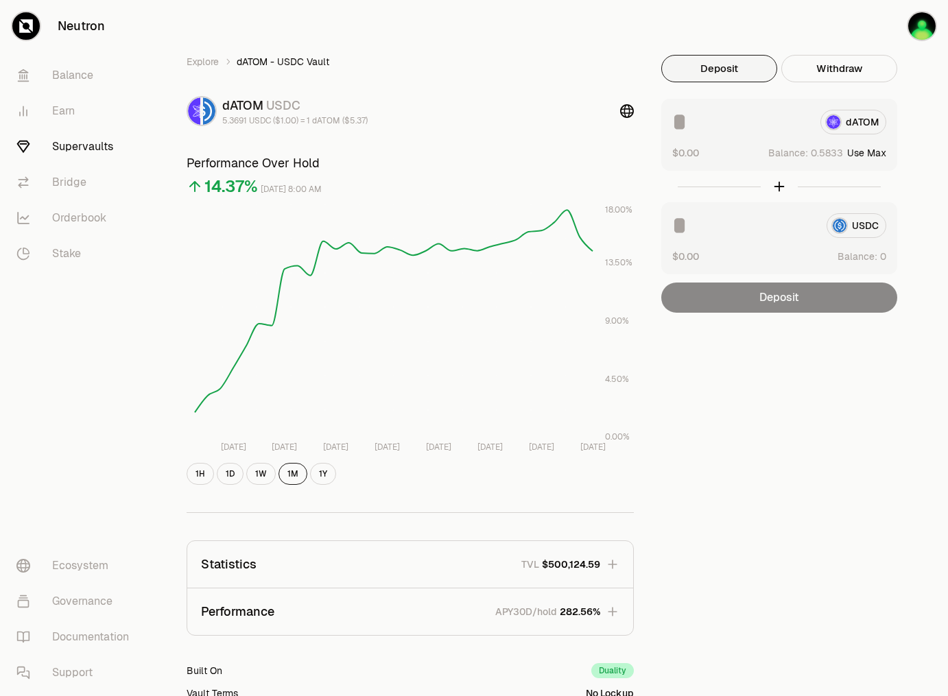
click at [856, 126] on div "dATOM" at bounding box center [779, 122] width 214 height 25
click at [860, 156] on button "Use Max" at bounding box center [866, 153] width 39 height 14
type input "********"
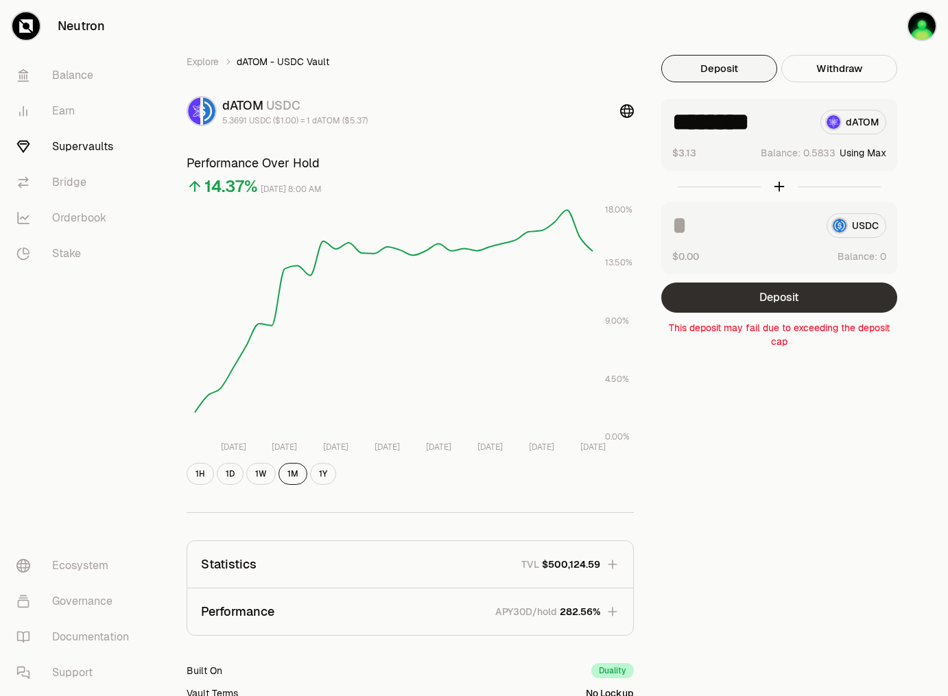
click at [771, 294] on button "Deposit" at bounding box center [779, 298] width 236 height 30
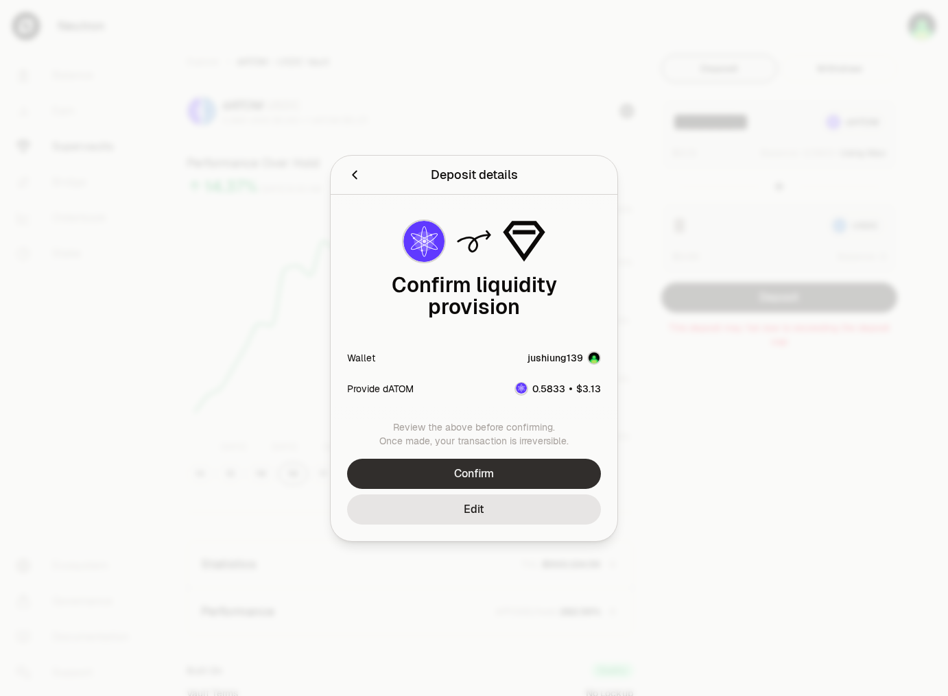
click at [501, 459] on button "Confirm" at bounding box center [474, 474] width 254 height 30
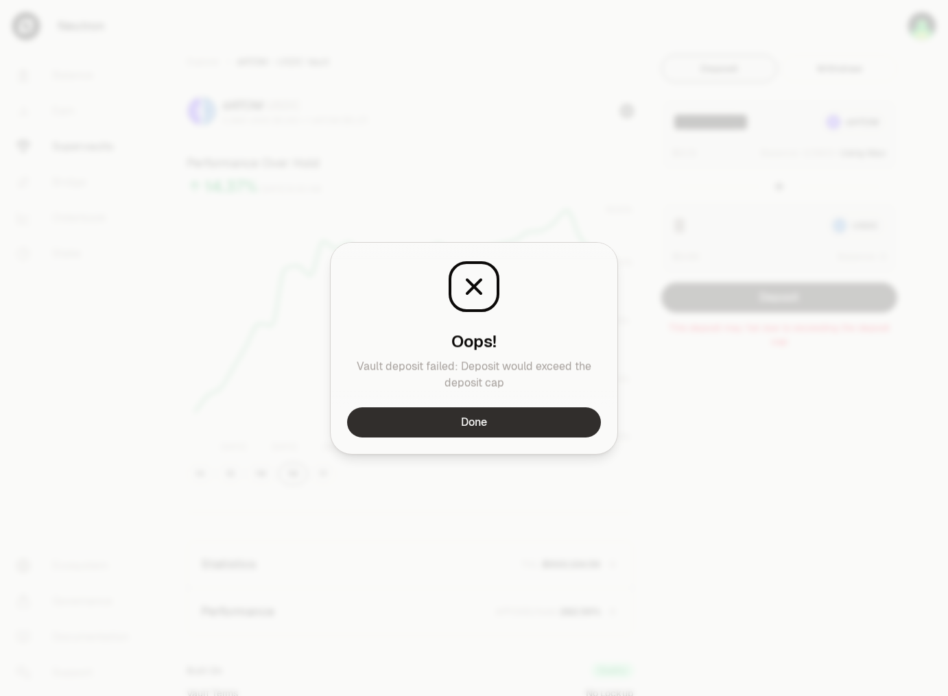
click at [509, 418] on button "Done" at bounding box center [474, 423] width 254 height 30
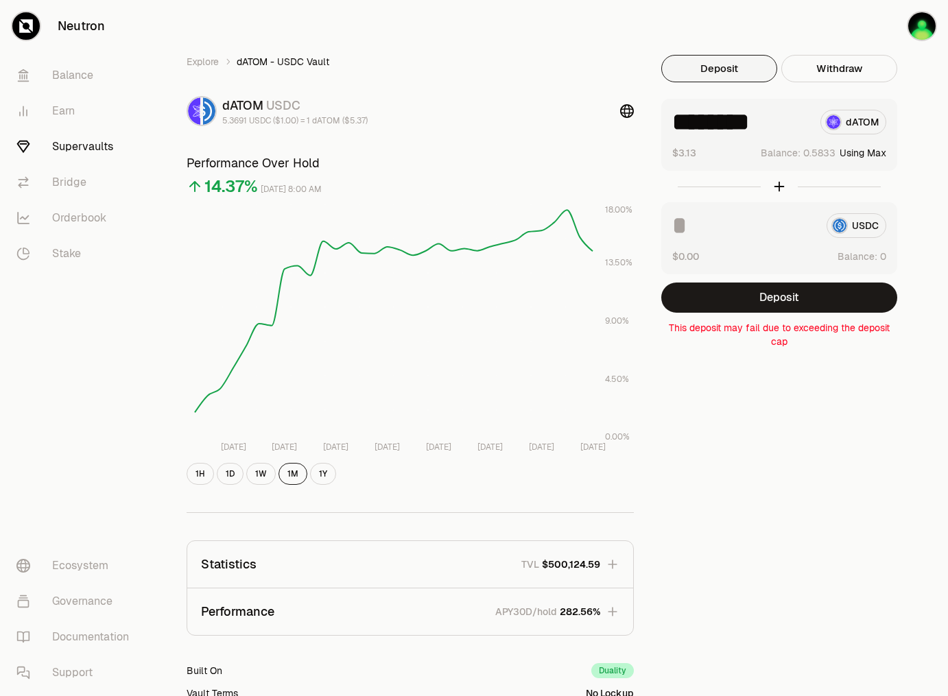
click at [732, 162] on div "******** dATOM $3.13 Balance: Using Max" at bounding box center [779, 135] width 236 height 72
click at [784, 293] on button "Deposit" at bounding box center [779, 298] width 236 height 30
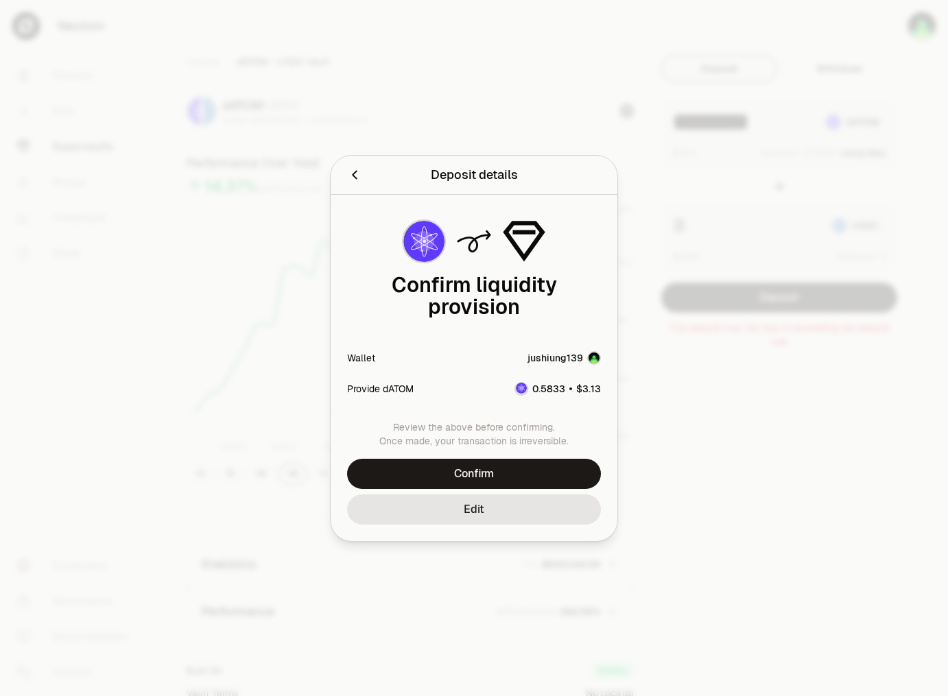
click at [490, 473] on button "Confirm" at bounding box center [474, 474] width 254 height 30
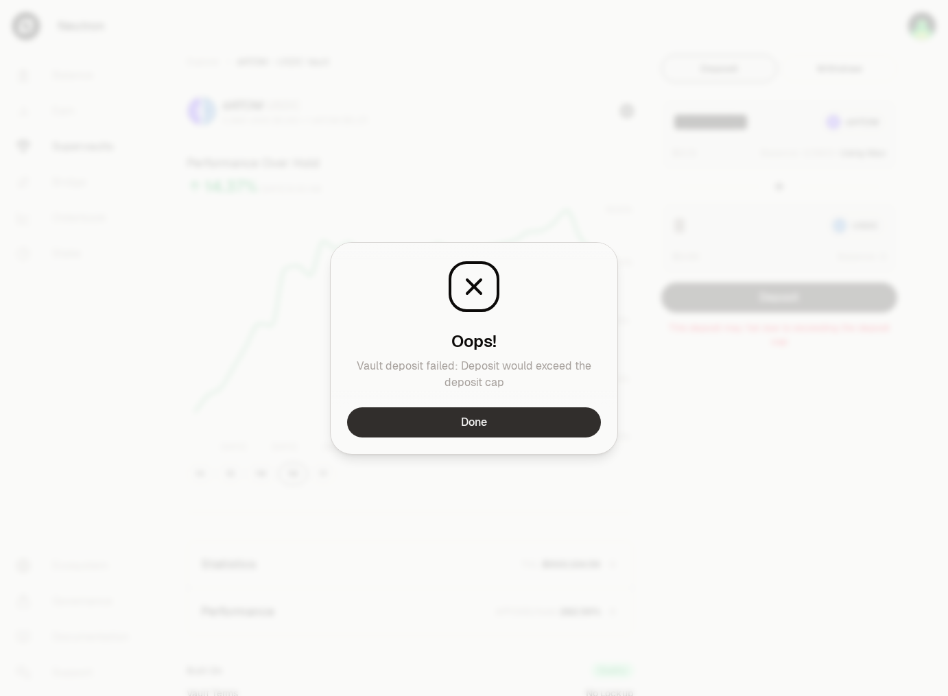
click at [497, 418] on button "Done" at bounding box center [474, 423] width 254 height 30
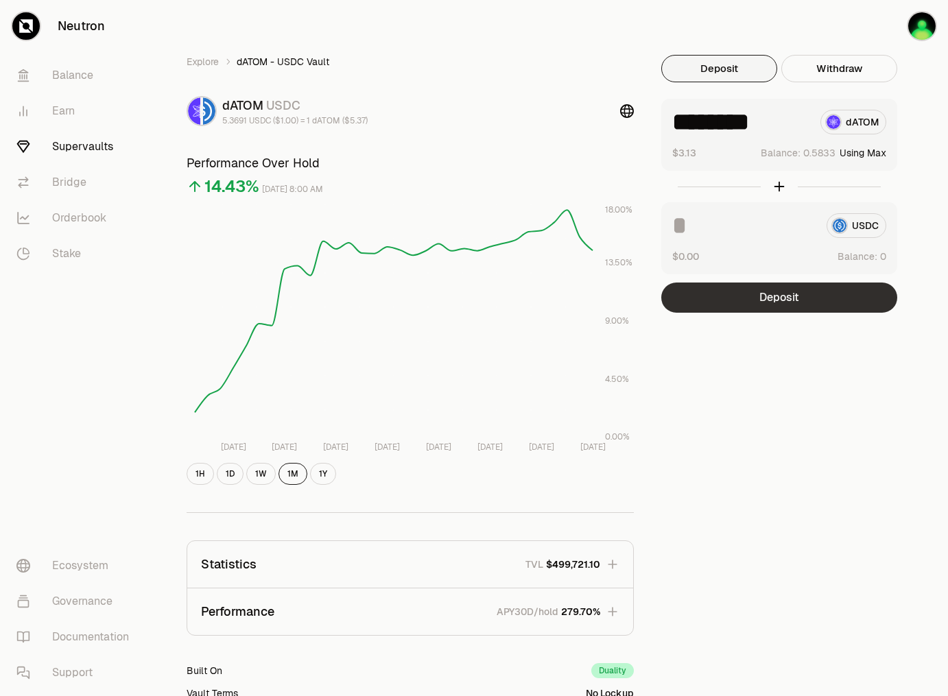
click at [781, 287] on button "Deposit" at bounding box center [779, 298] width 236 height 30
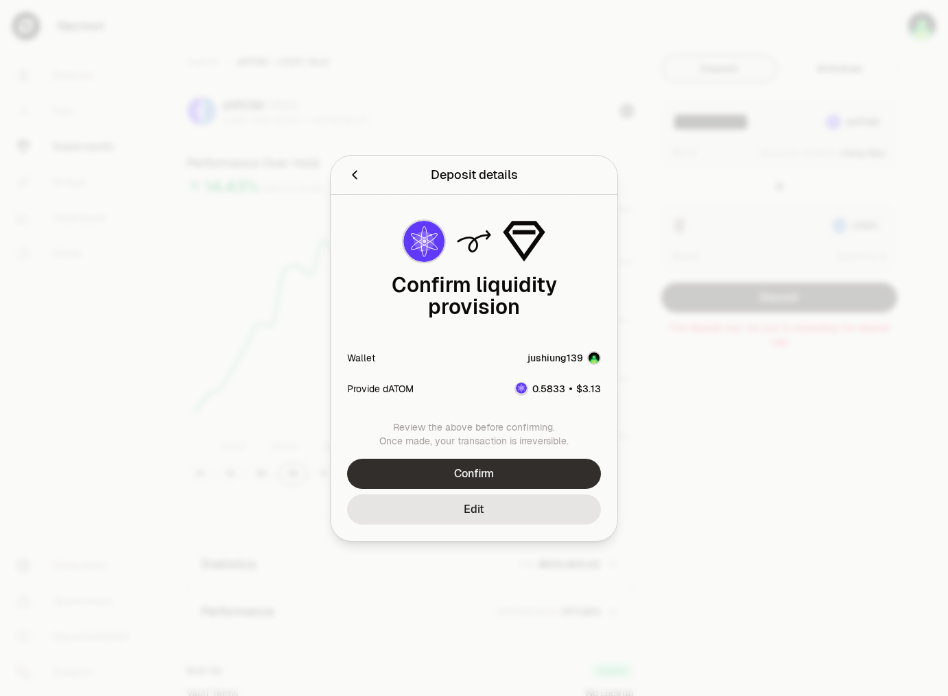
click at [493, 462] on button "Confirm" at bounding box center [474, 474] width 254 height 30
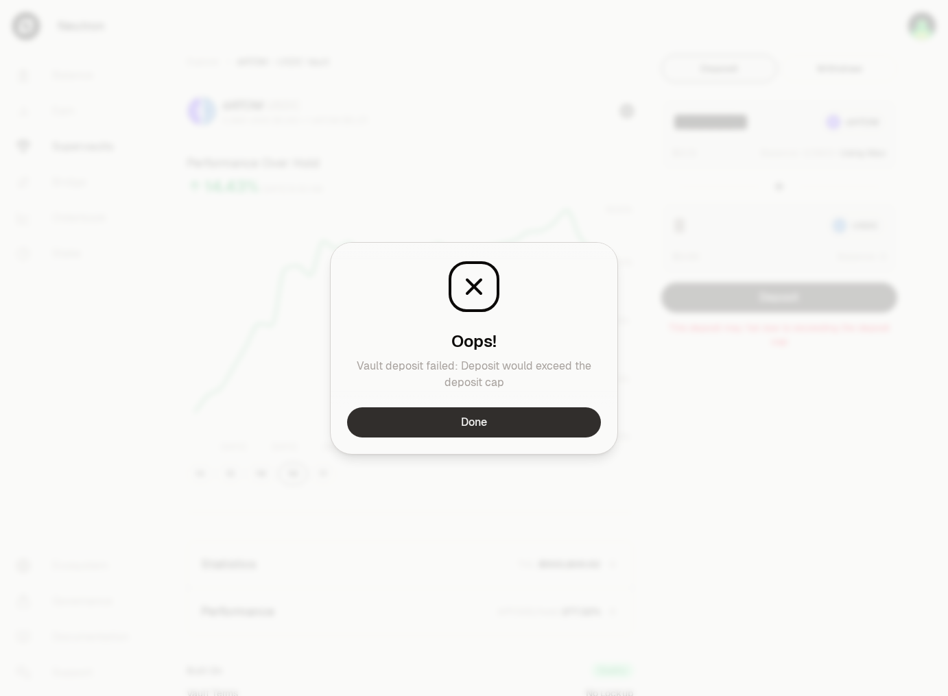
click at [495, 417] on button "Done" at bounding box center [474, 423] width 254 height 30
